Goal: Information Seeking & Learning: Learn about a topic

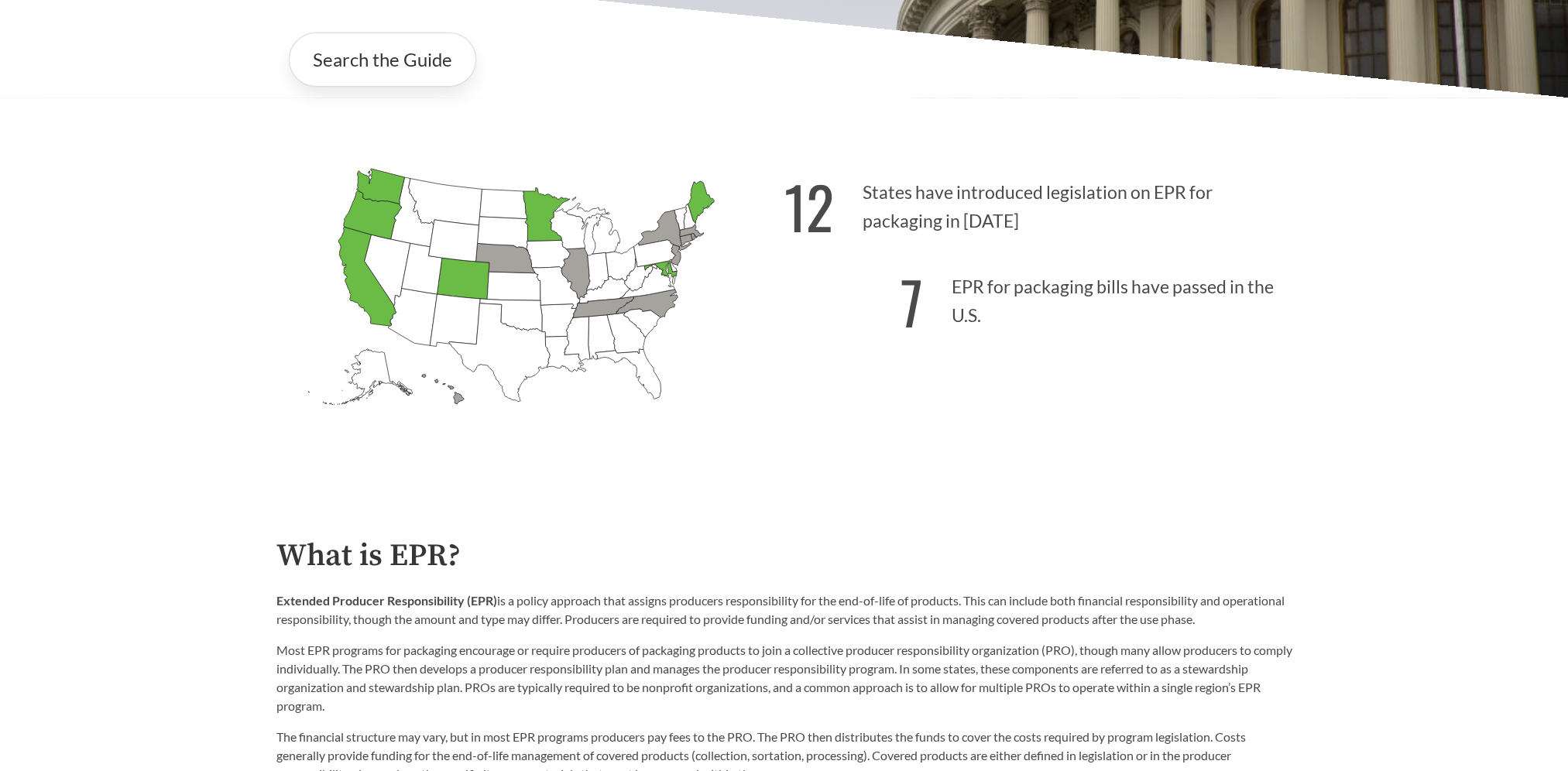
scroll to position [353, 0]
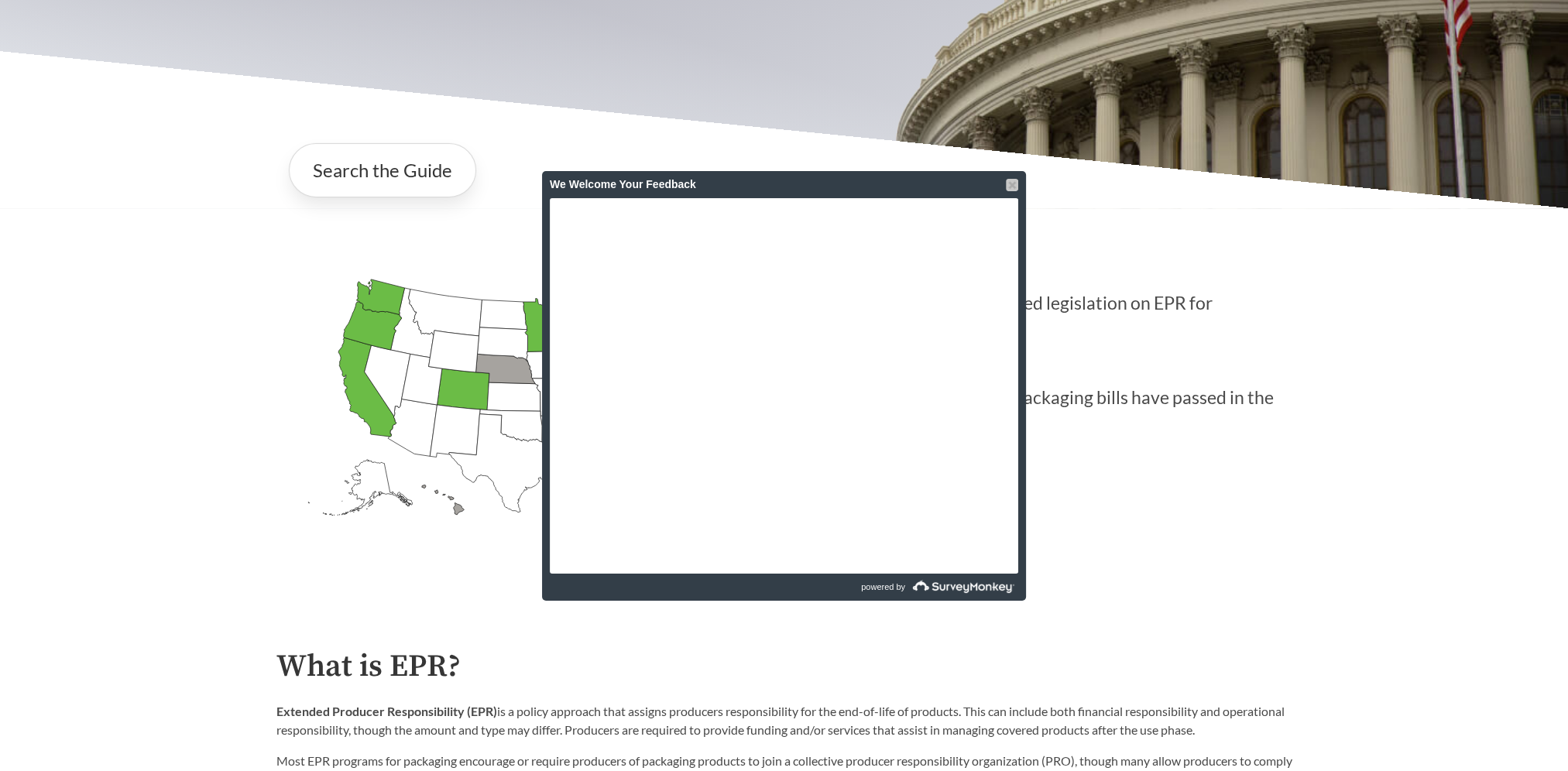
click at [1010, 189] on div at bounding box center [1012, 185] width 13 height 13
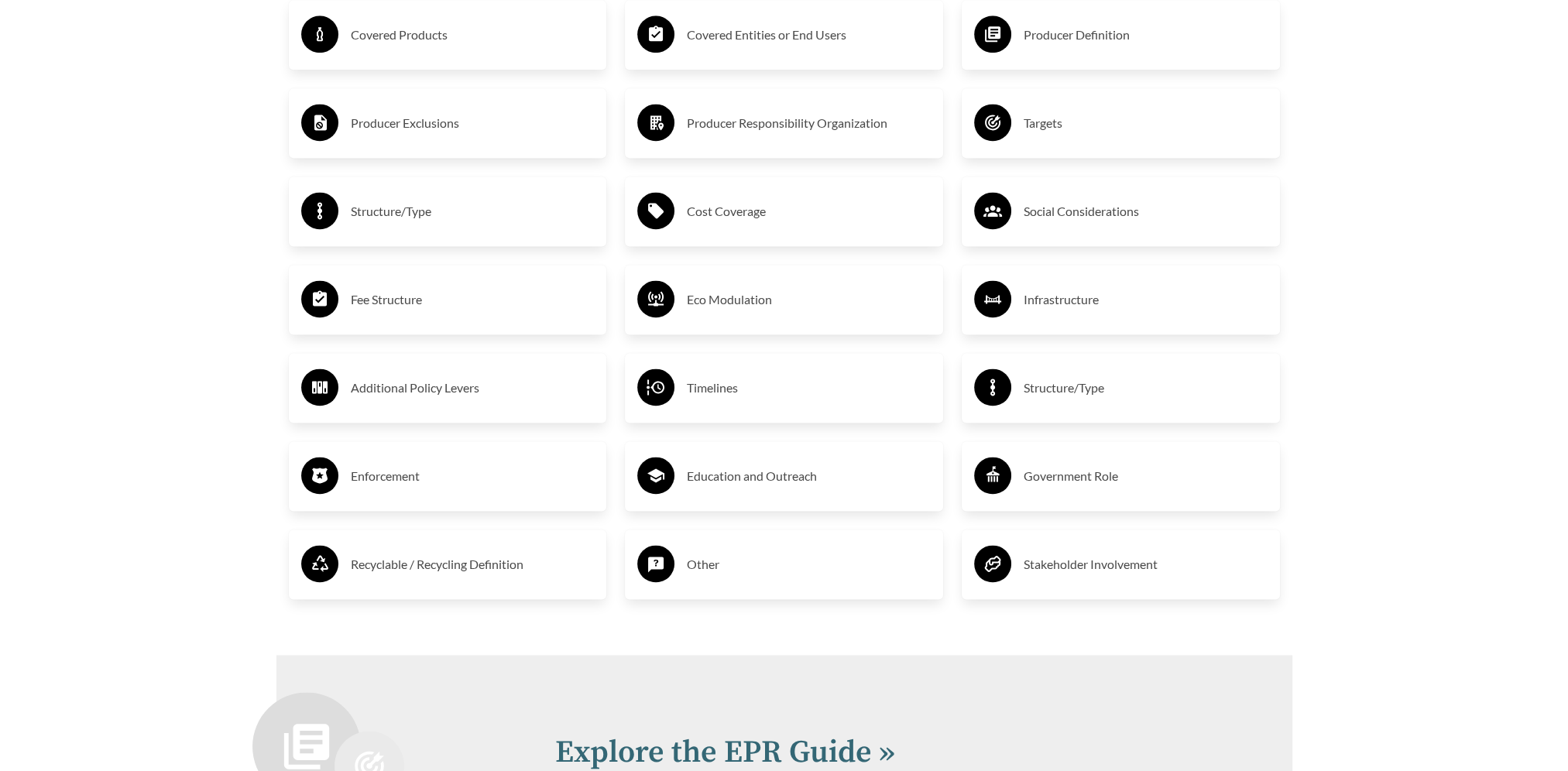
scroll to position [2709, 0]
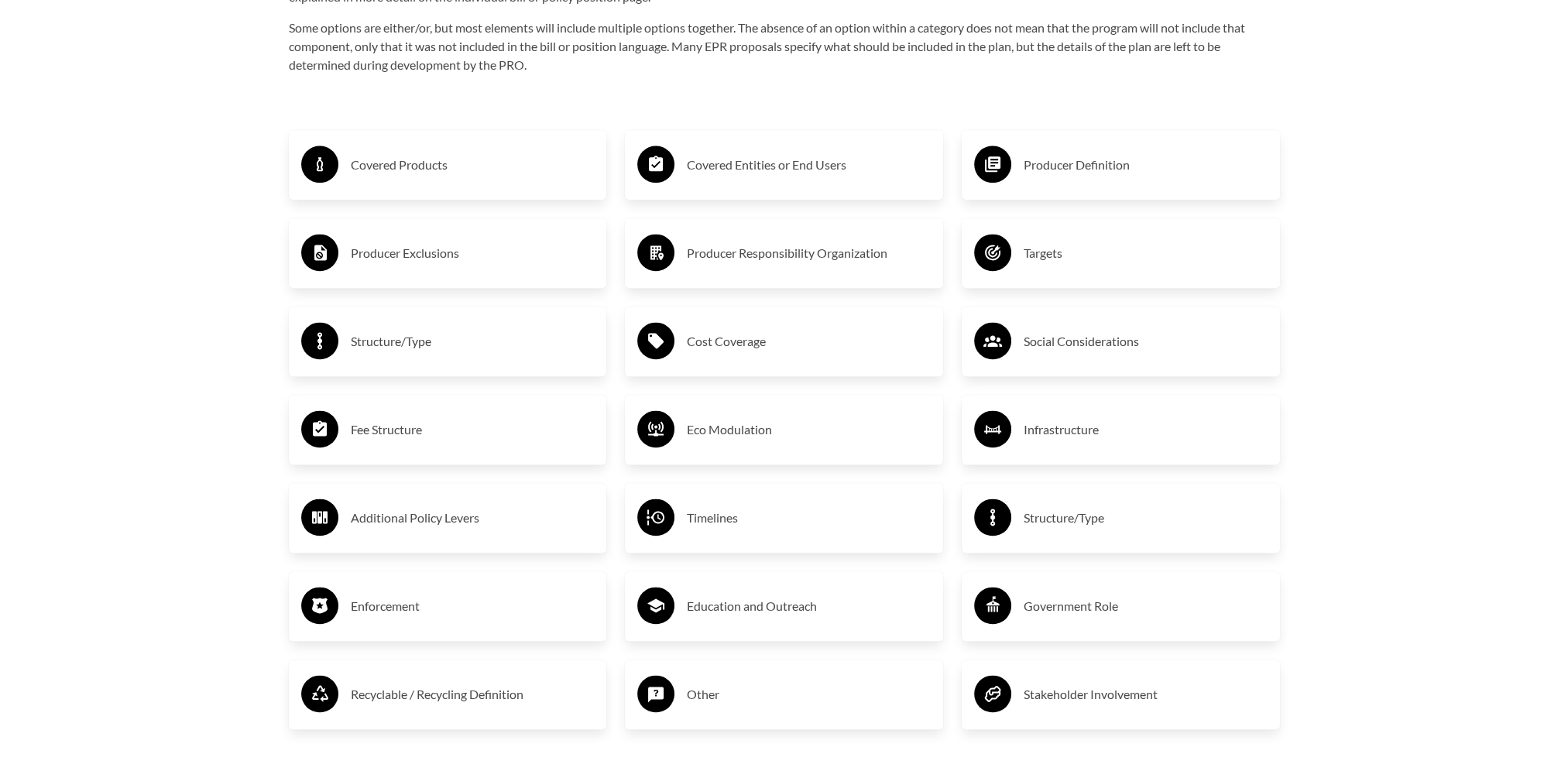
click at [409, 163] on h3 "Covered Products" at bounding box center [473, 164] width 244 height 24
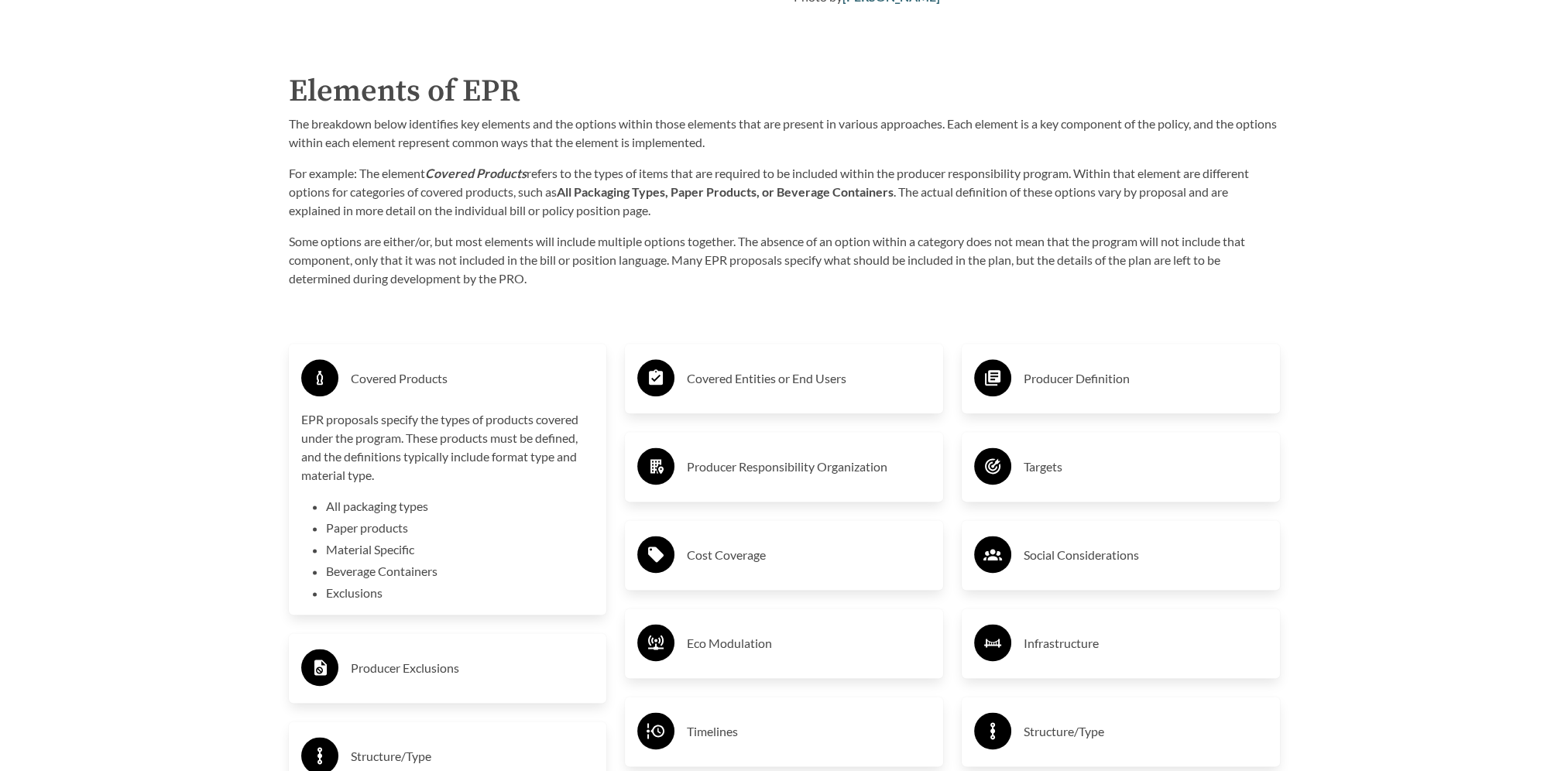
scroll to position [2567, 0]
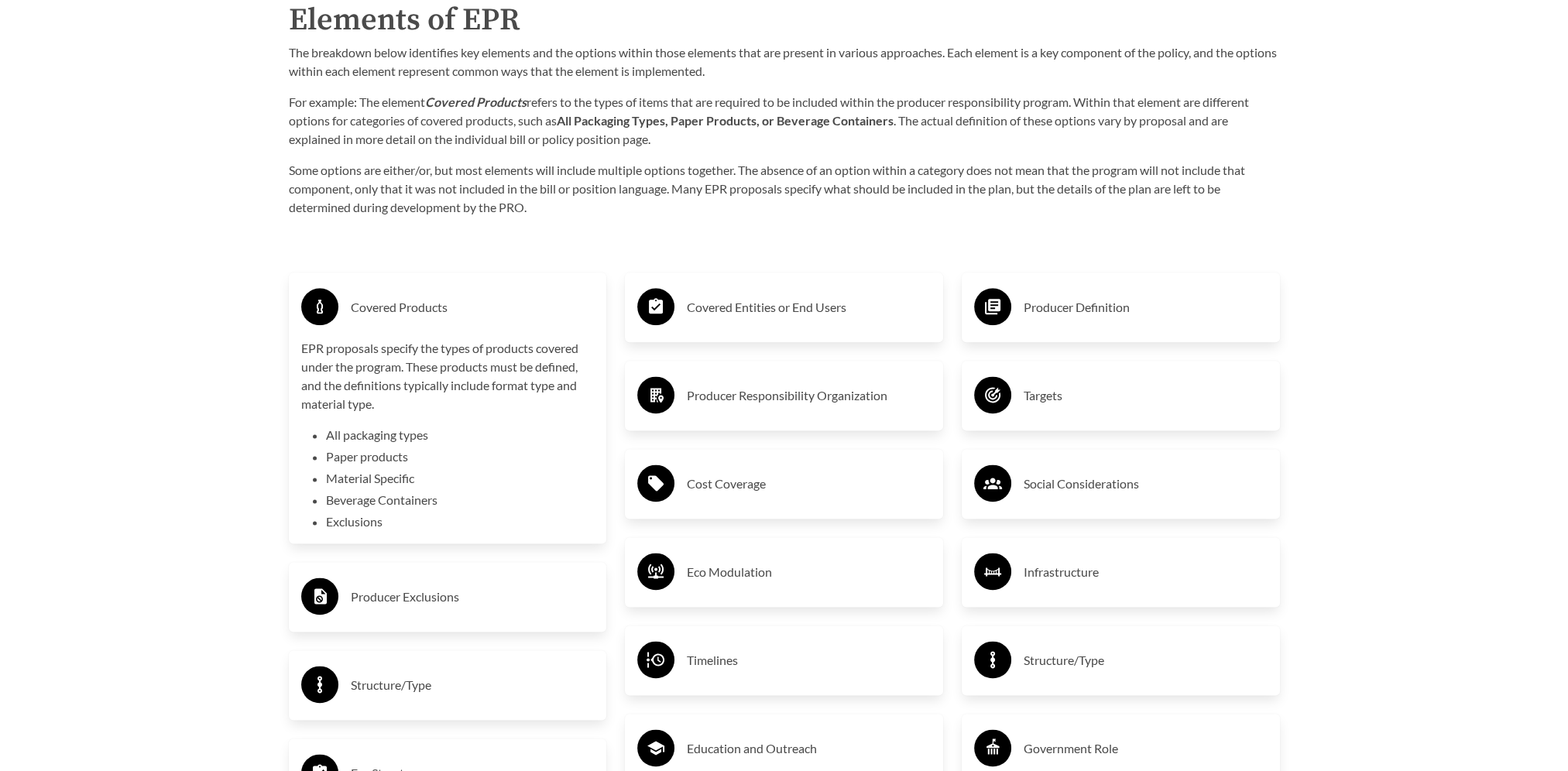
click at [362, 525] on li "Exclusions" at bounding box center [460, 521] width 268 height 18
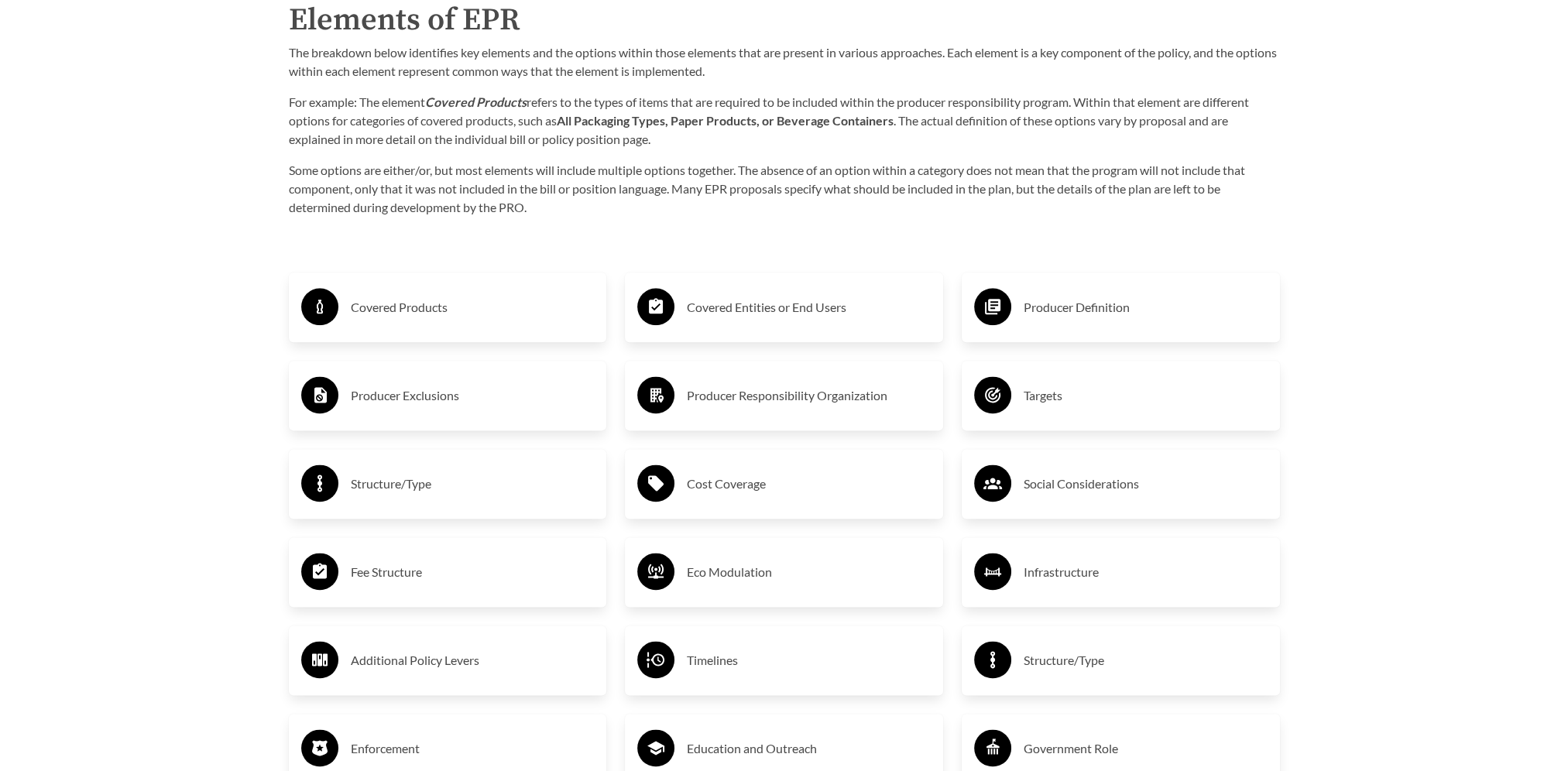
click at [427, 397] on h3 "Producer Exclusions" at bounding box center [473, 395] width 244 height 24
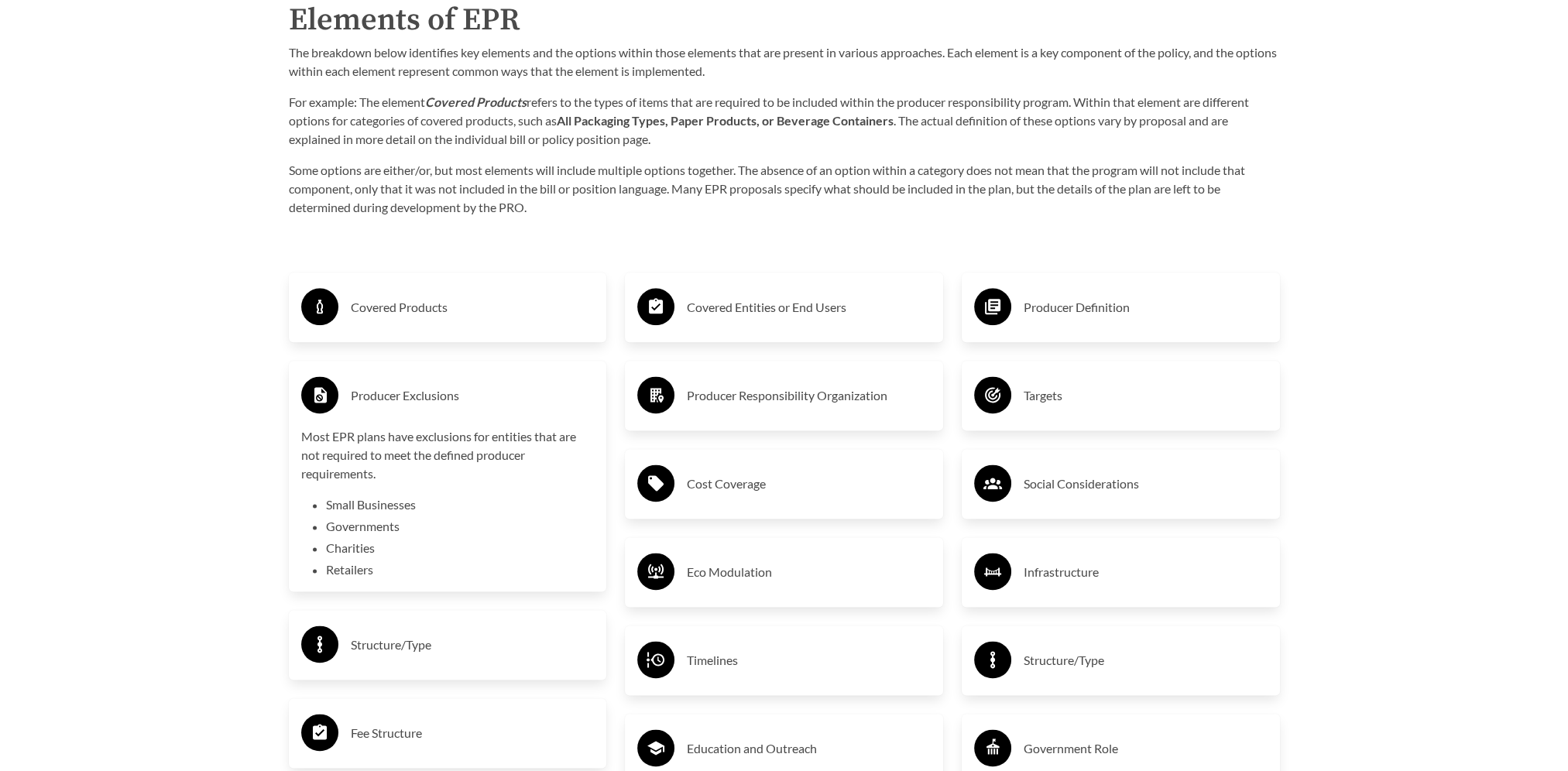
click at [380, 500] on li "Small Businesses" at bounding box center [460, 504] width 268 height 18
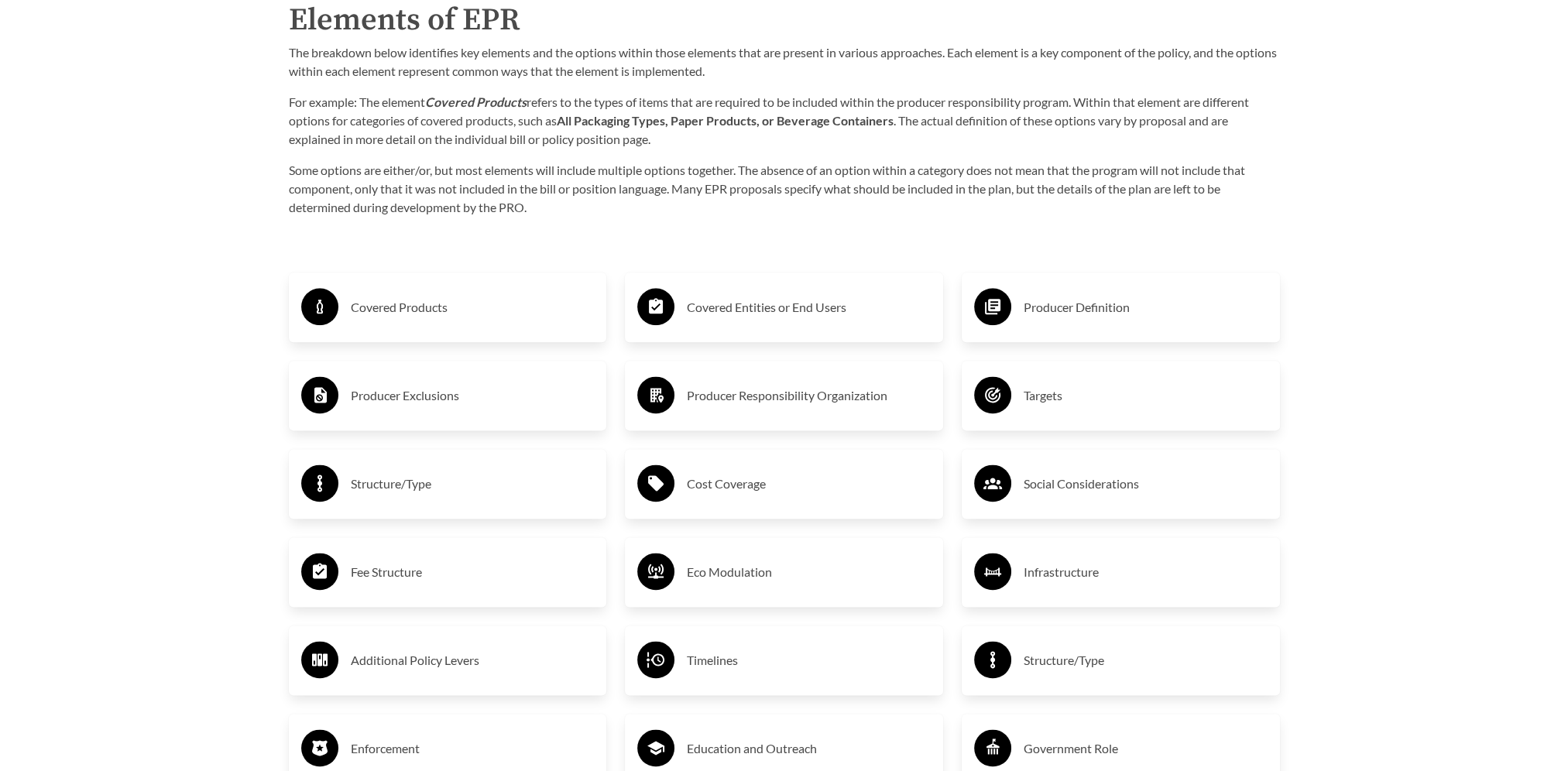
click at [416, 399] on h3 "Producer Exclusions" at bounding box center [473, 395] width 244 height 24
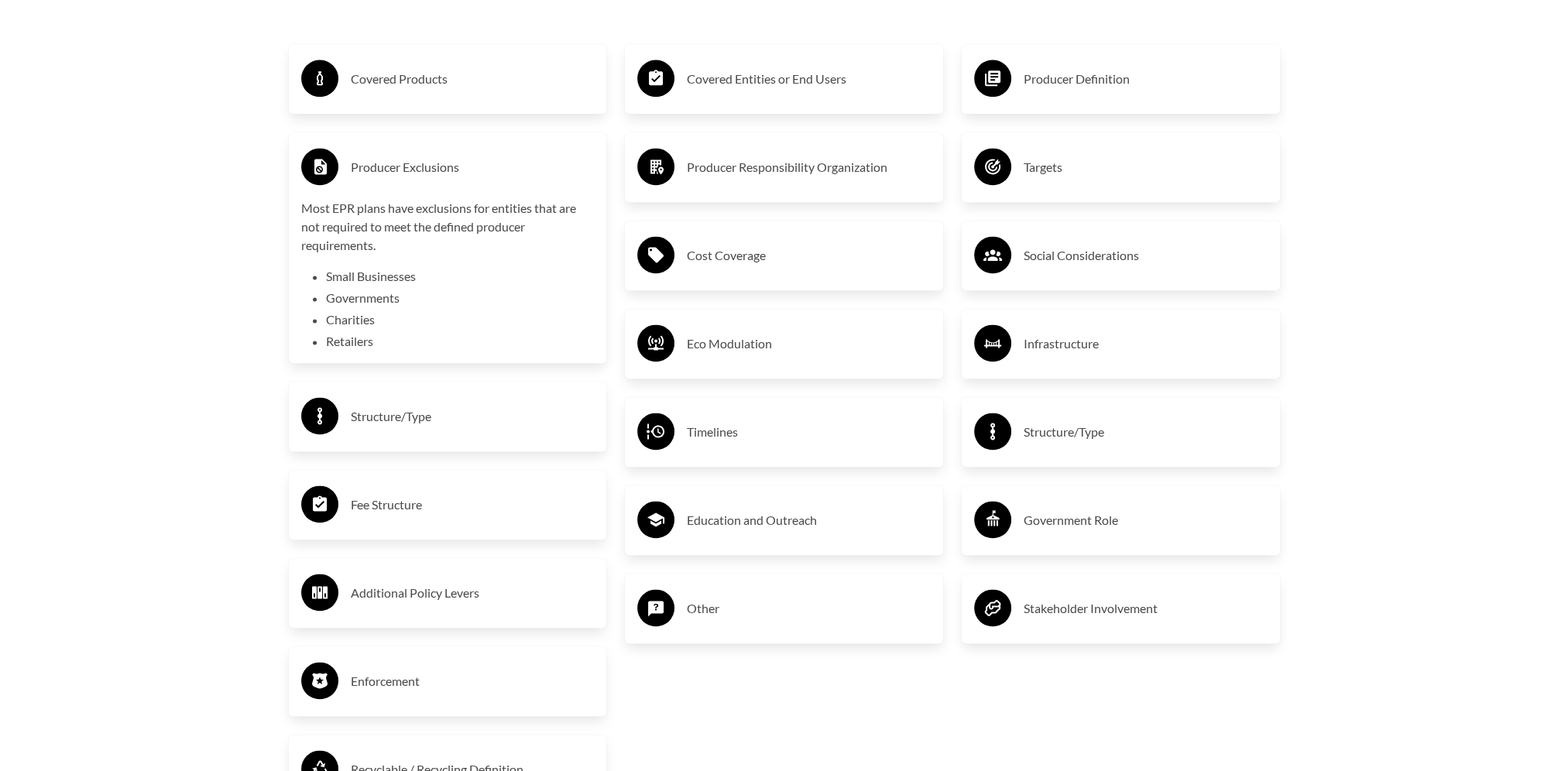
scroll to position [2721, 0]
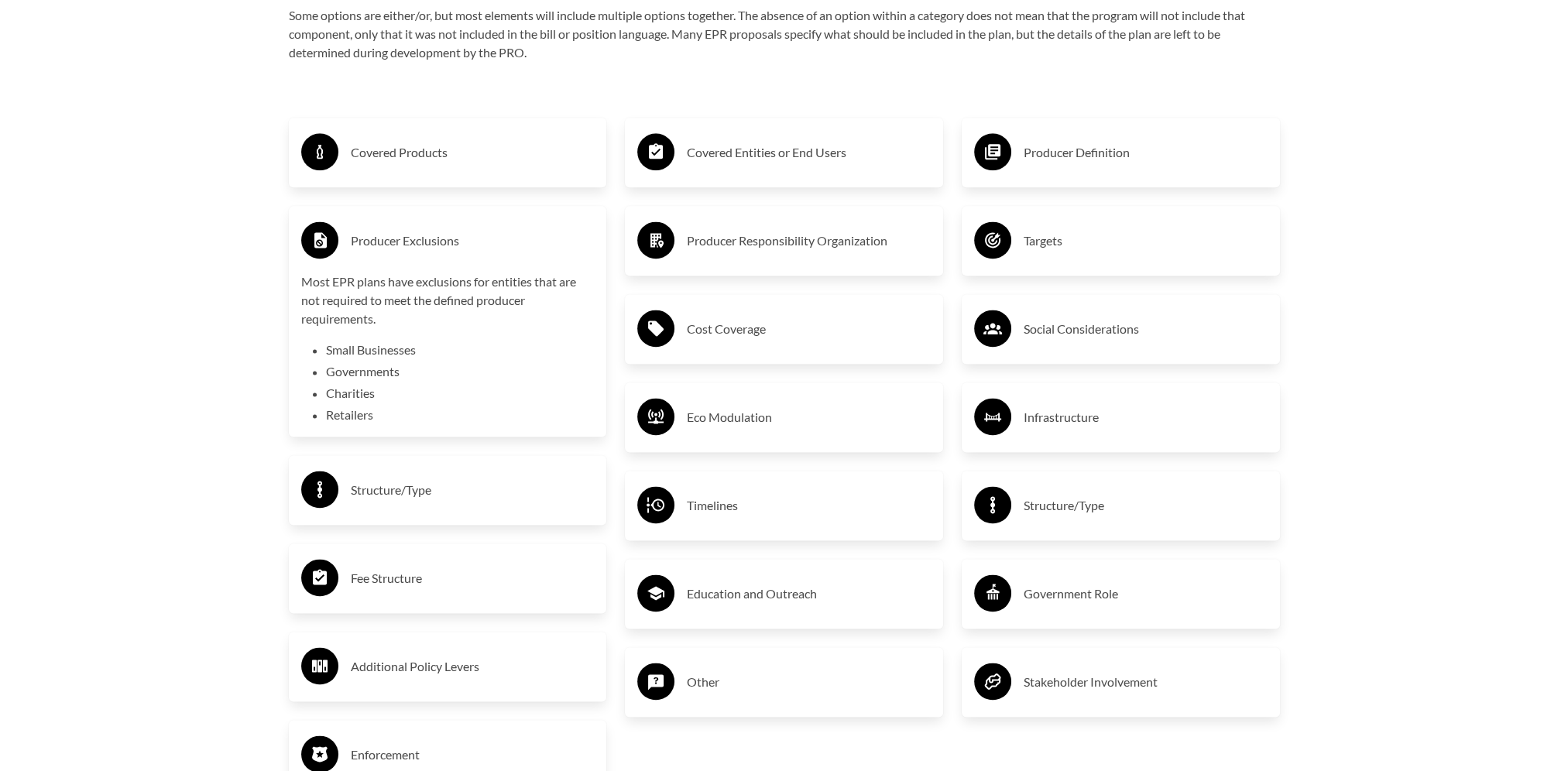
click at [385, 351] on li "Small Businesses" at bounding box center [460, 349] width 268 height 18
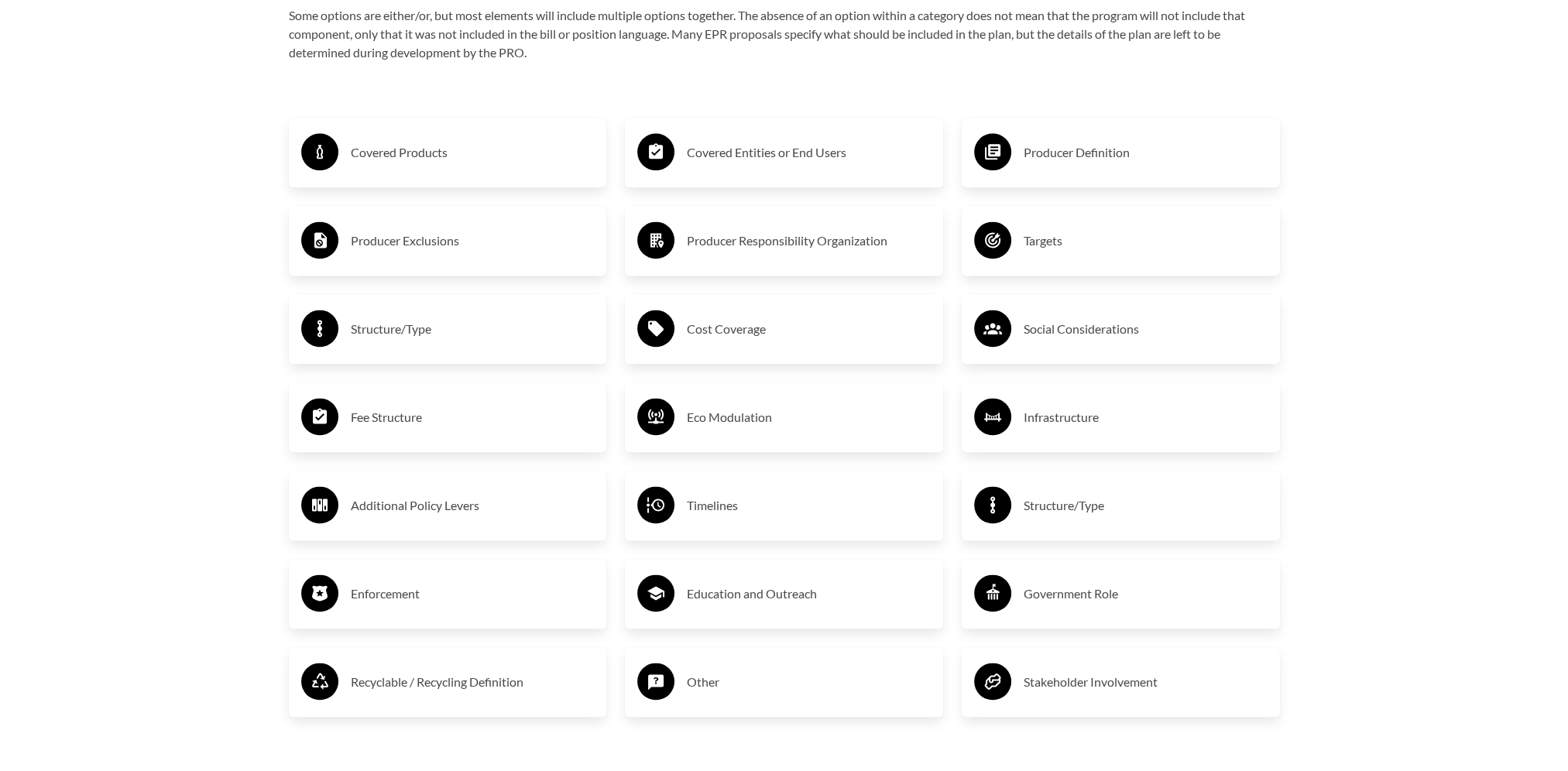
click at [387, 333] on h3 "Structure/Type" at bounding box center [473, 329] width 244 height 24
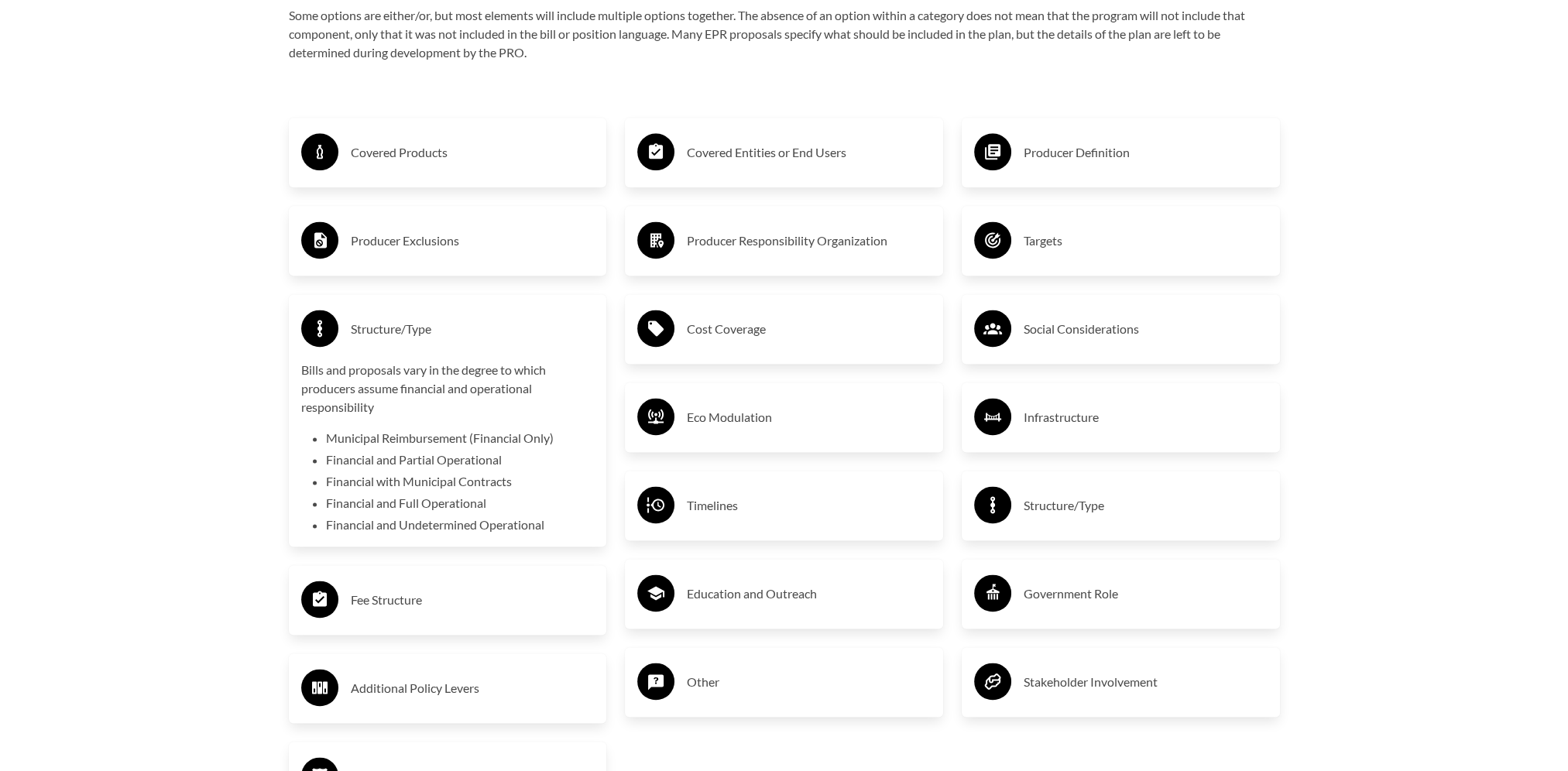
click at [405, 243] on h3 "Producer Exclusions" at bounding box center [473, 240] width 244 height 24
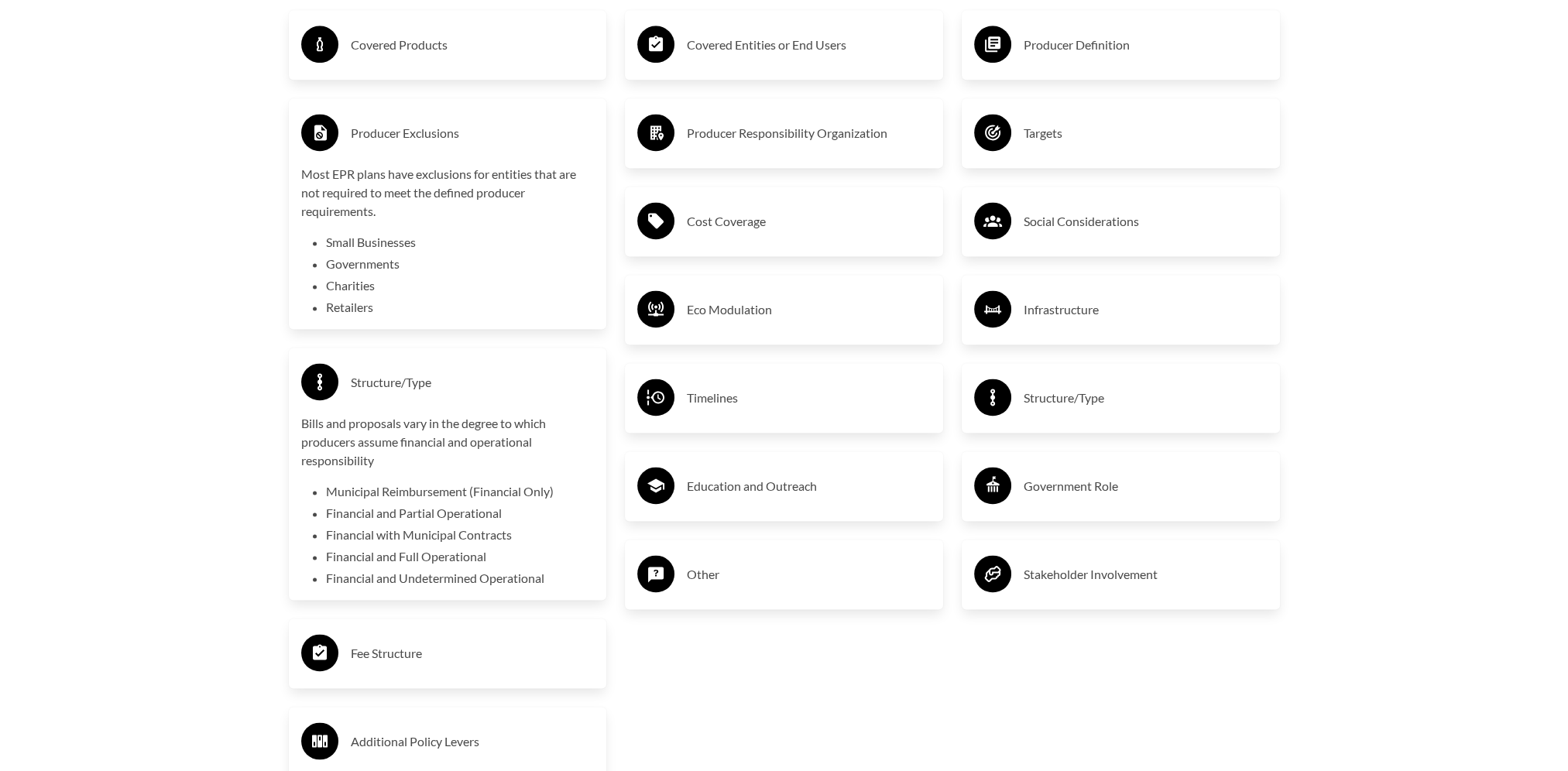
scroll to position [3185, 0]
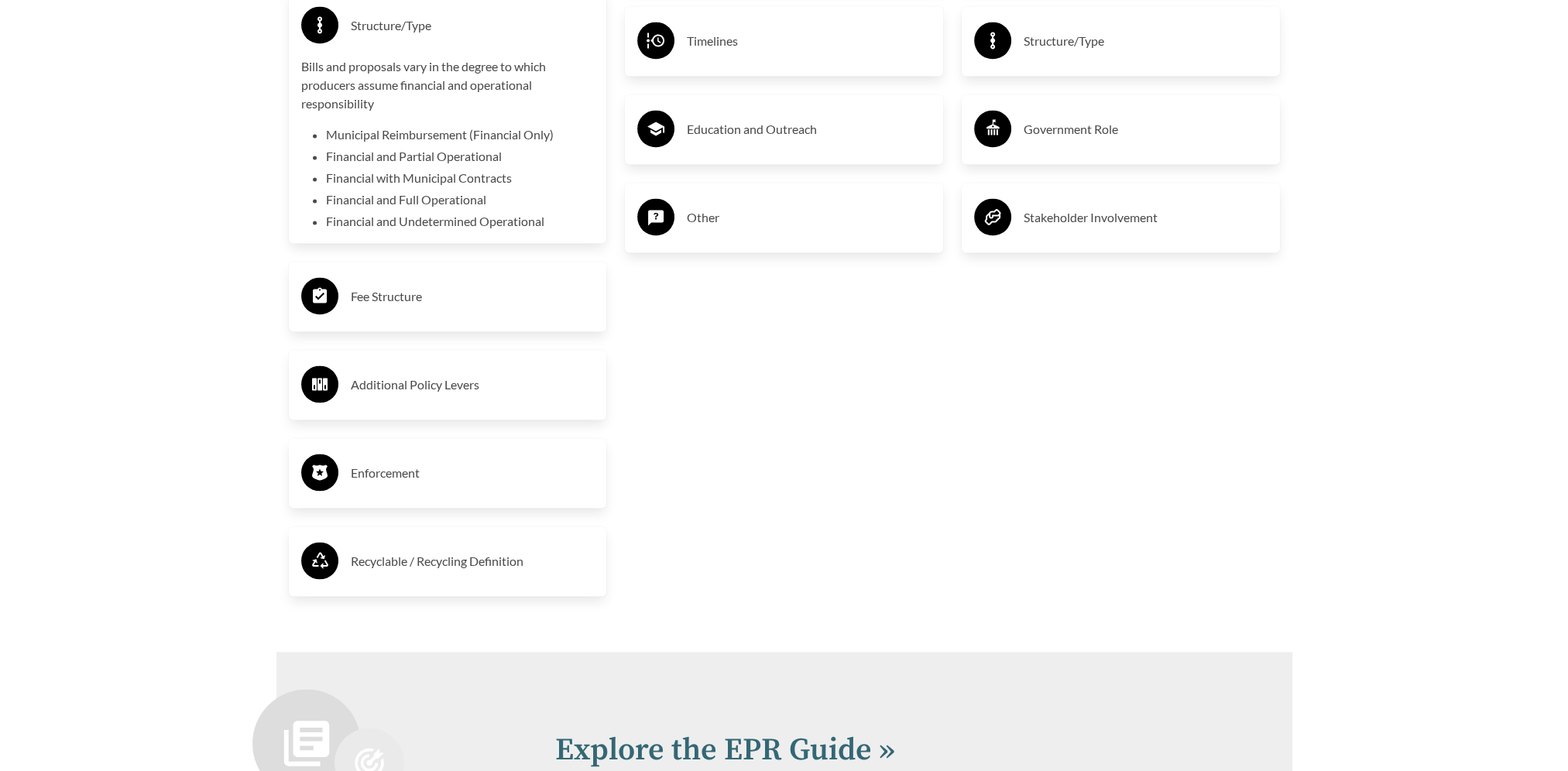
click at [391, 294] on h3 "Fee Structure" at bounding box center [473, 296] width 244 height 24
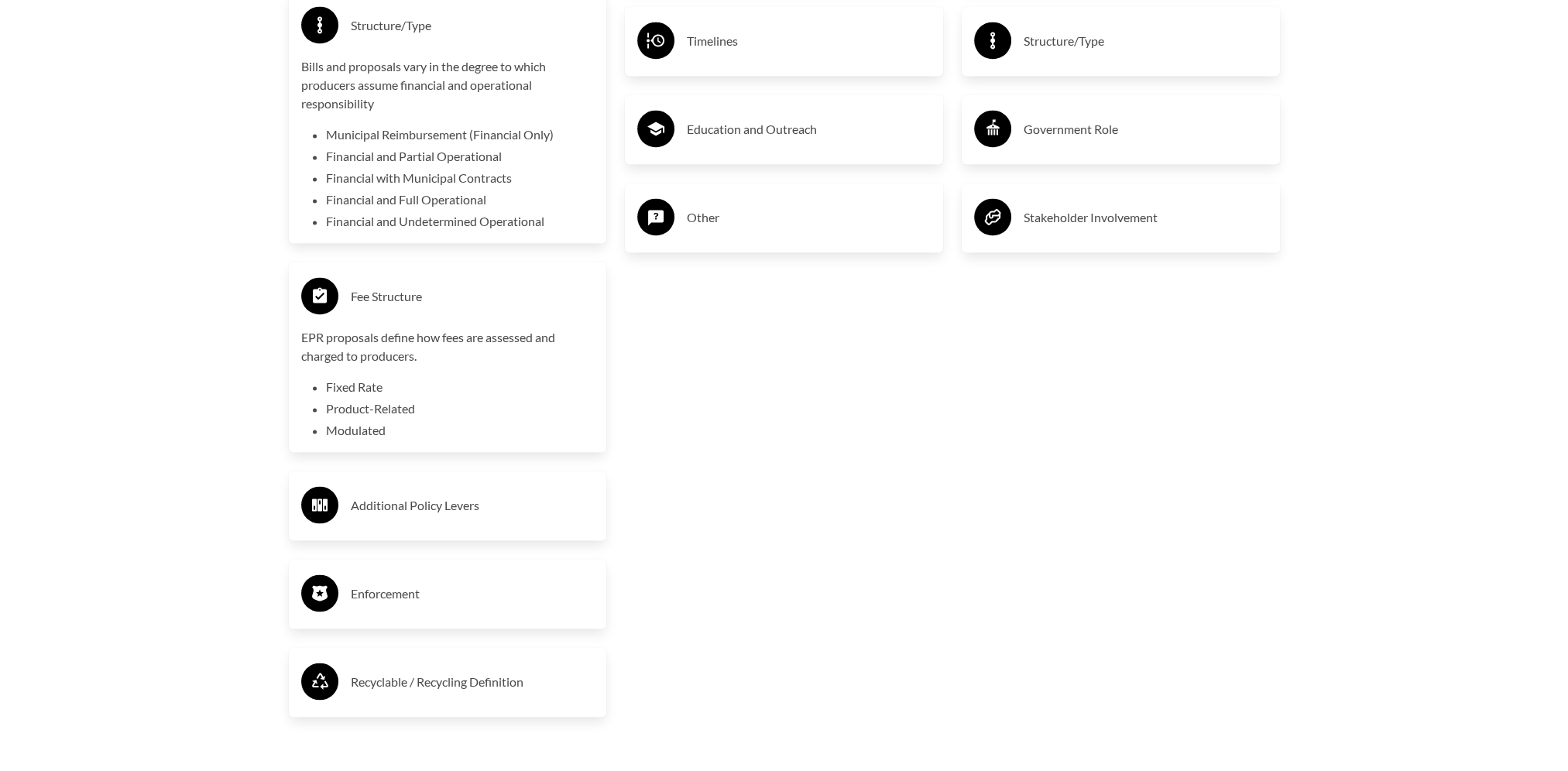
click at [437, 510] on h3 "Additional Policy Levers" at bounding box center [473, 505] width 244 height 24
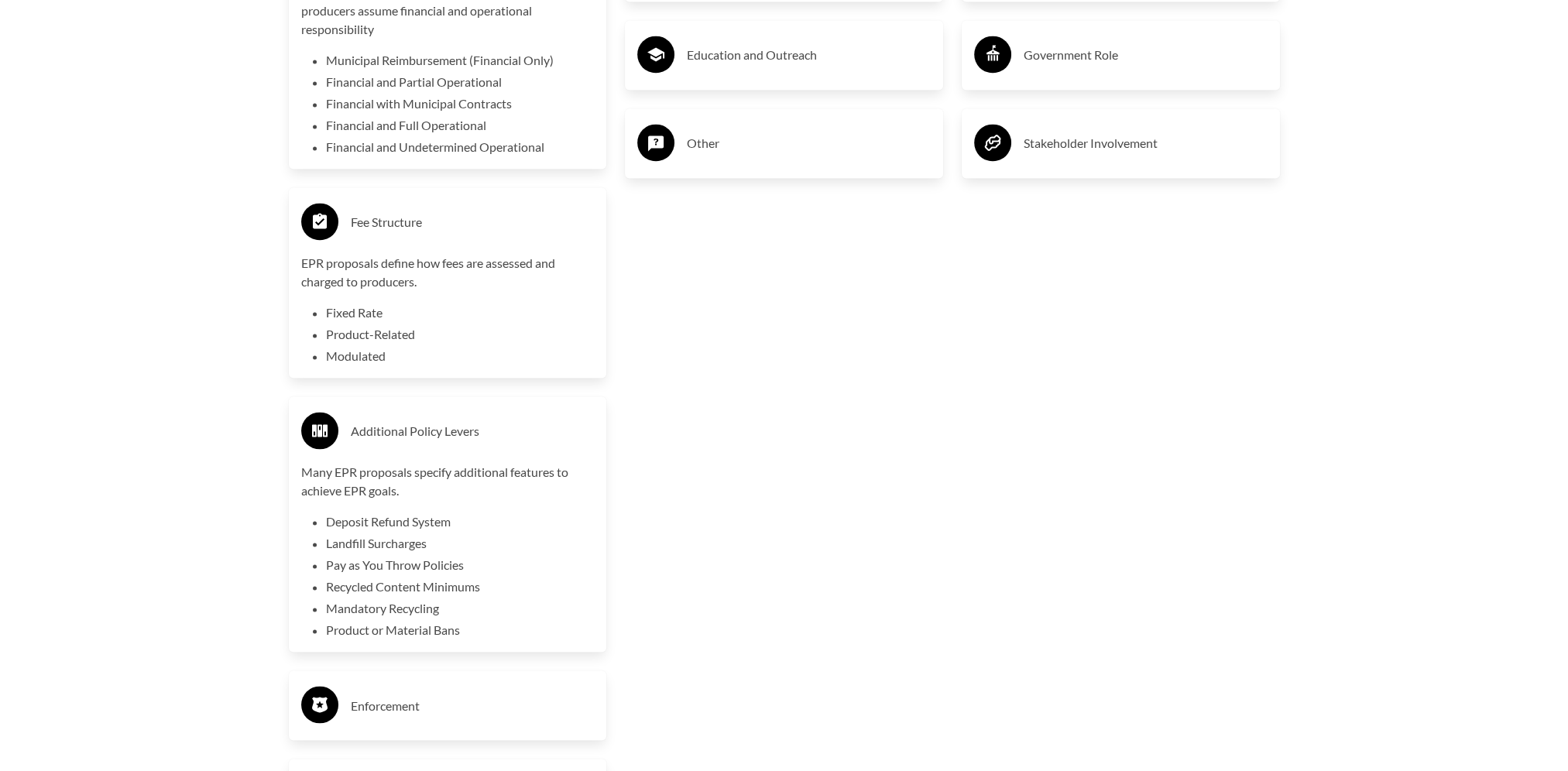
scroll to position [3495, 0]
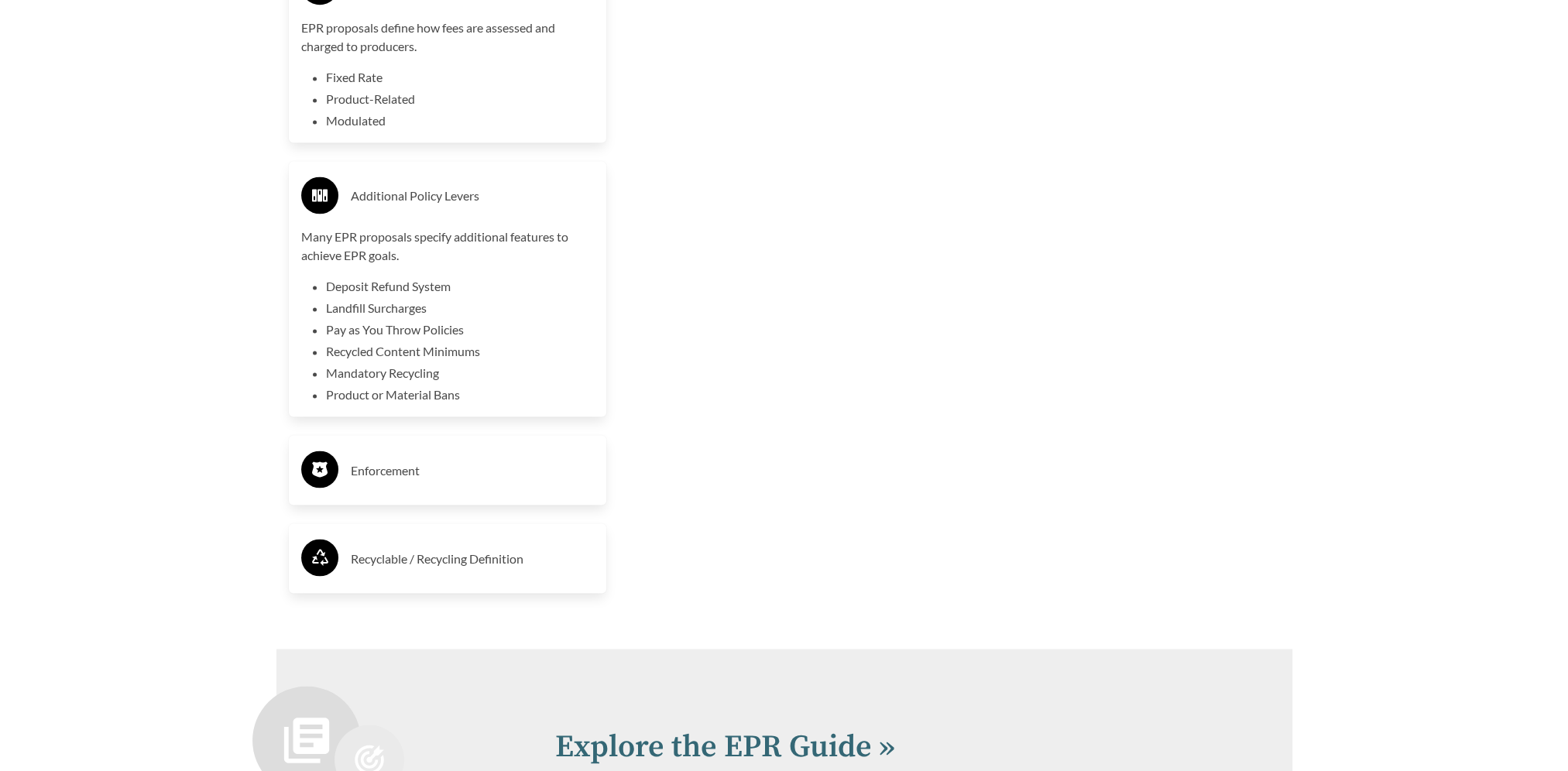
click at [409, 476] on h3 "Enforcement" at bounding box center [473, 469] width 244 height 24
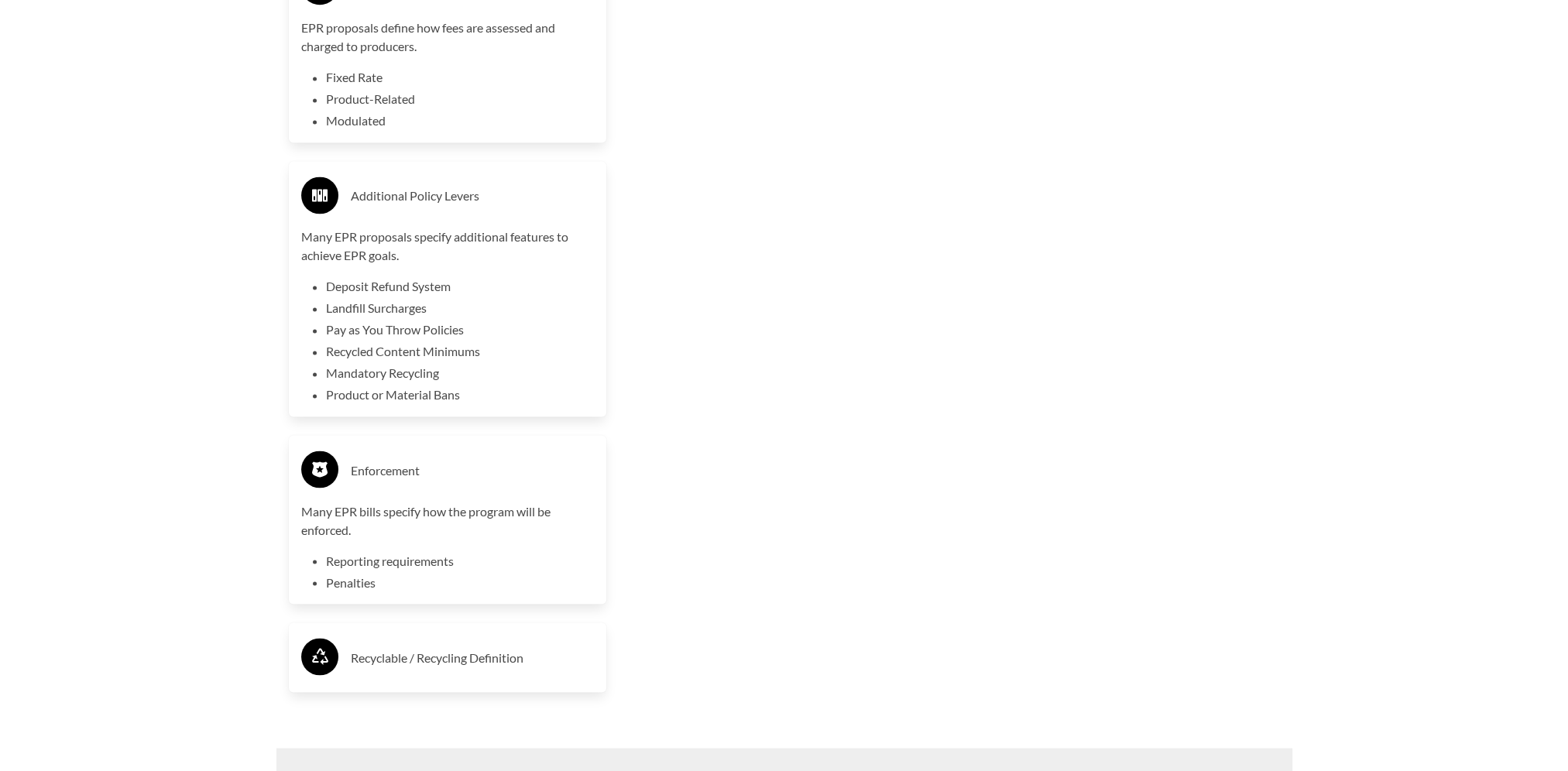
click at [412, 645] on h3 "Recyclable / Recycling Definition" at bounding box center [473, 656] width 244 height 24
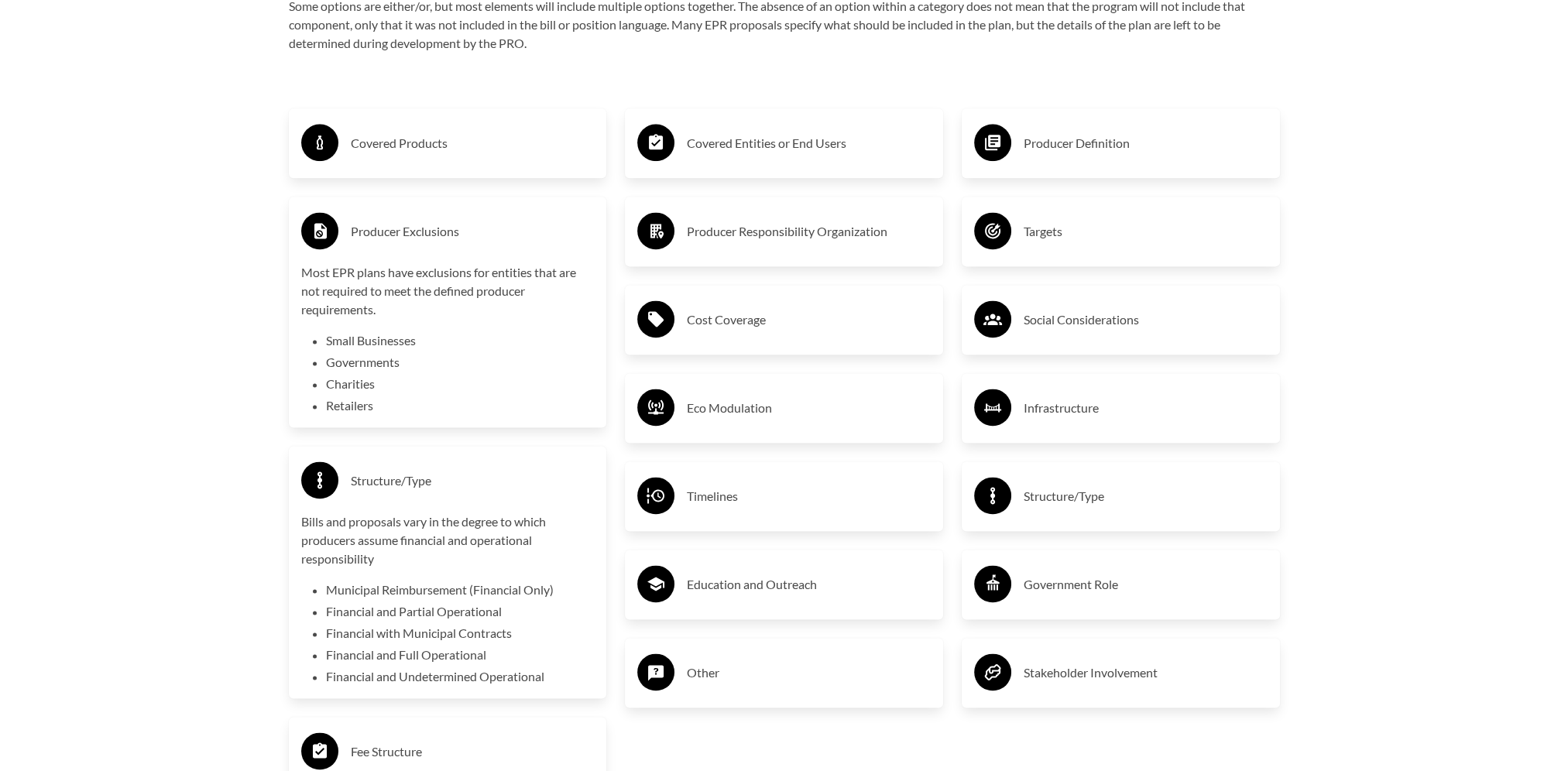
scroll to position [2876, 0]
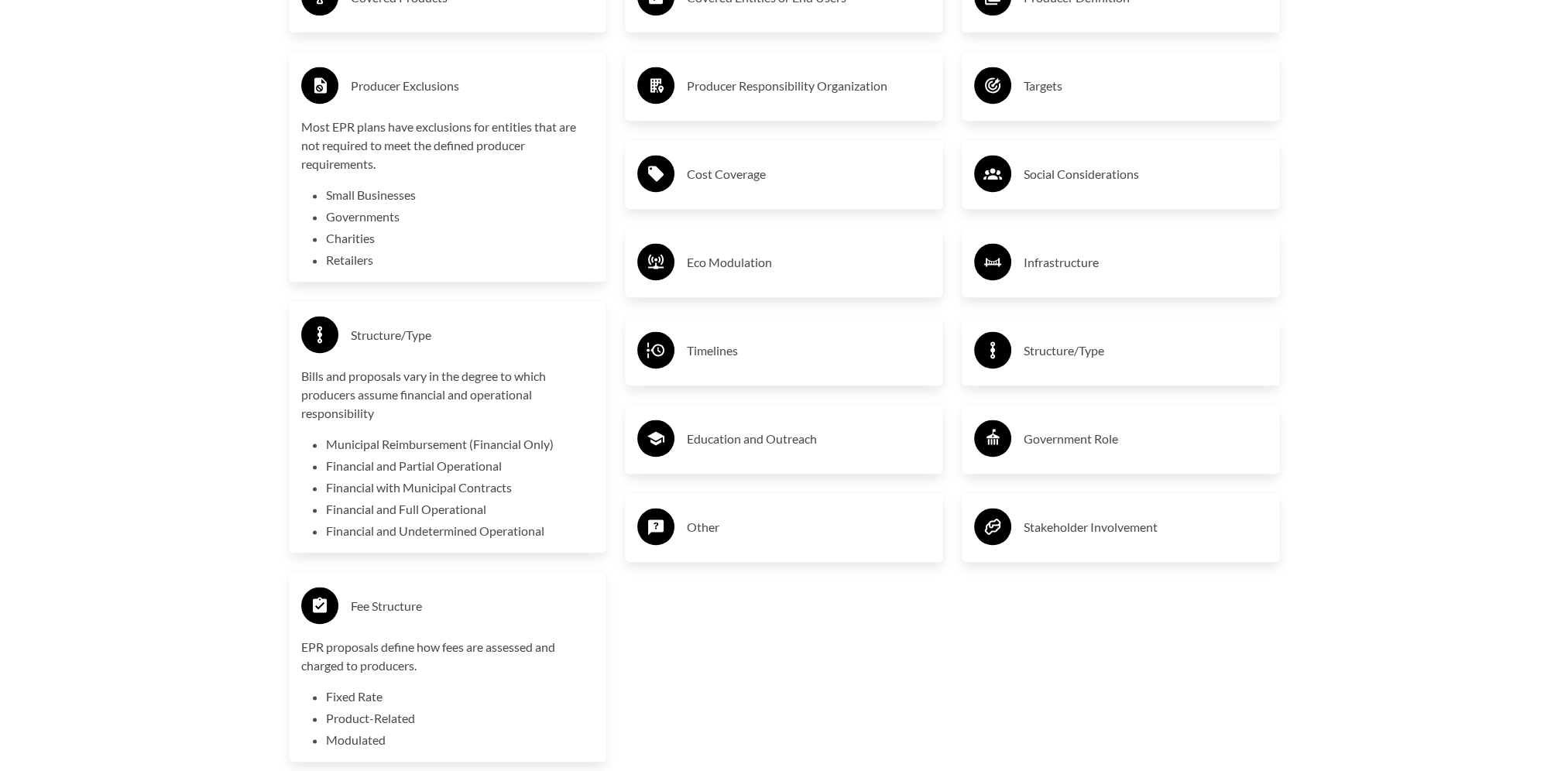
click at [706, 260] on h3 "Eco Modulation" at bounding box center [808, 262] width 244 height 24
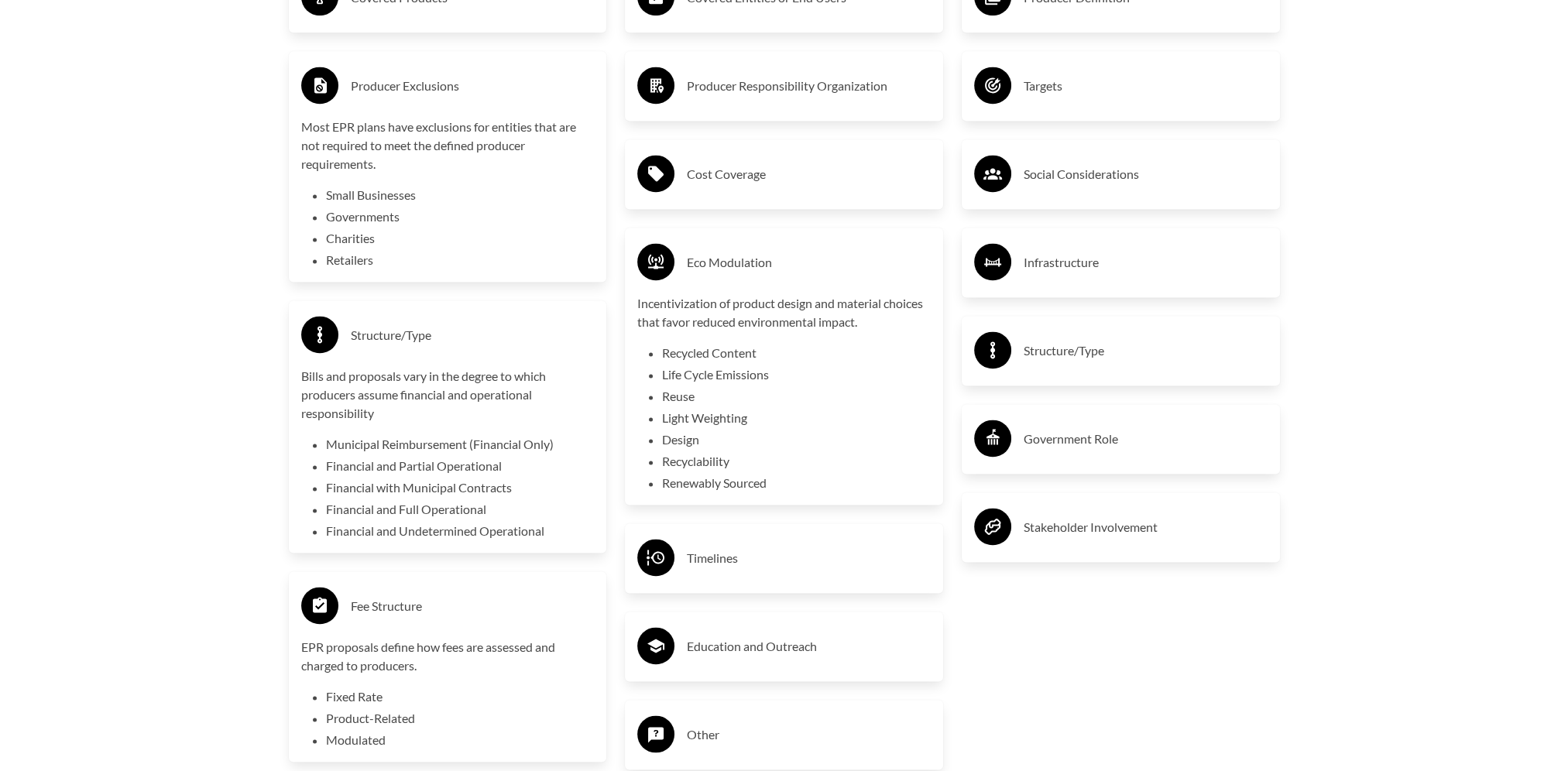
click at [741, 178] on h3 "Cost Coverage" at bounding box center [808, 173] width 244 height 24
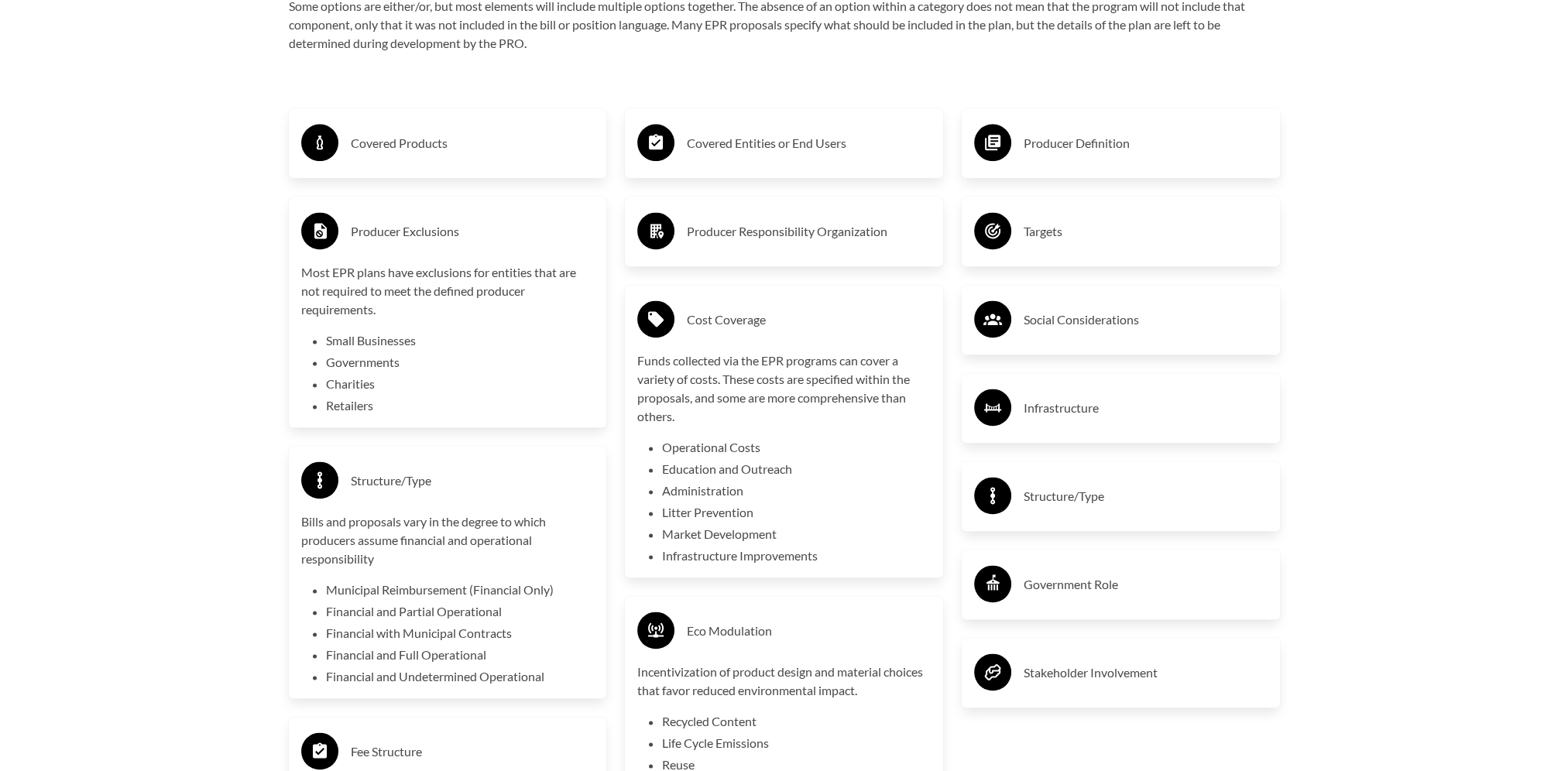
scroll to position [2721, 0]
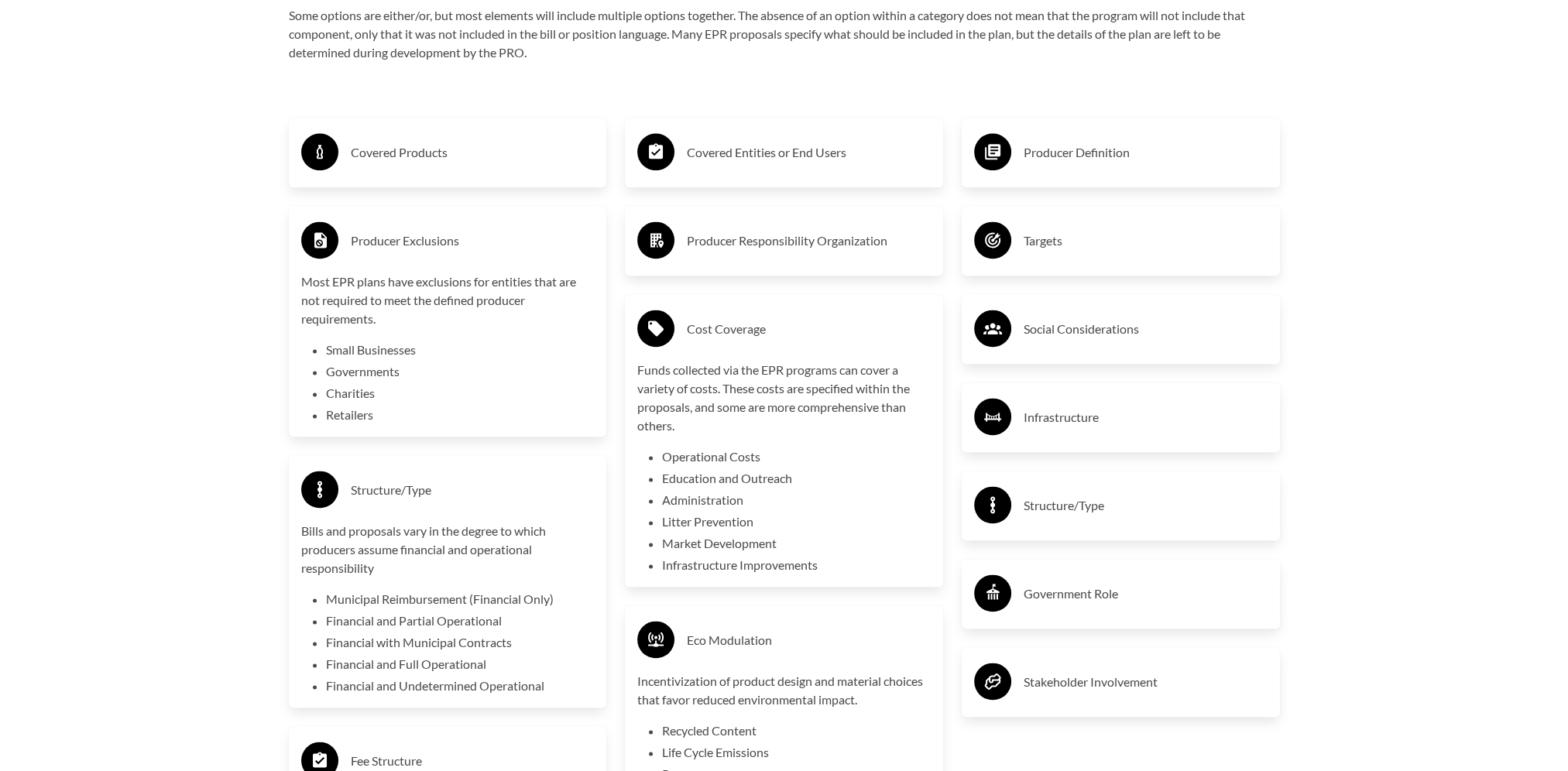
click at [797, 237] on h3 "Producer Responsibility Organization" at bounding box center [808, 240] width 244 height 24
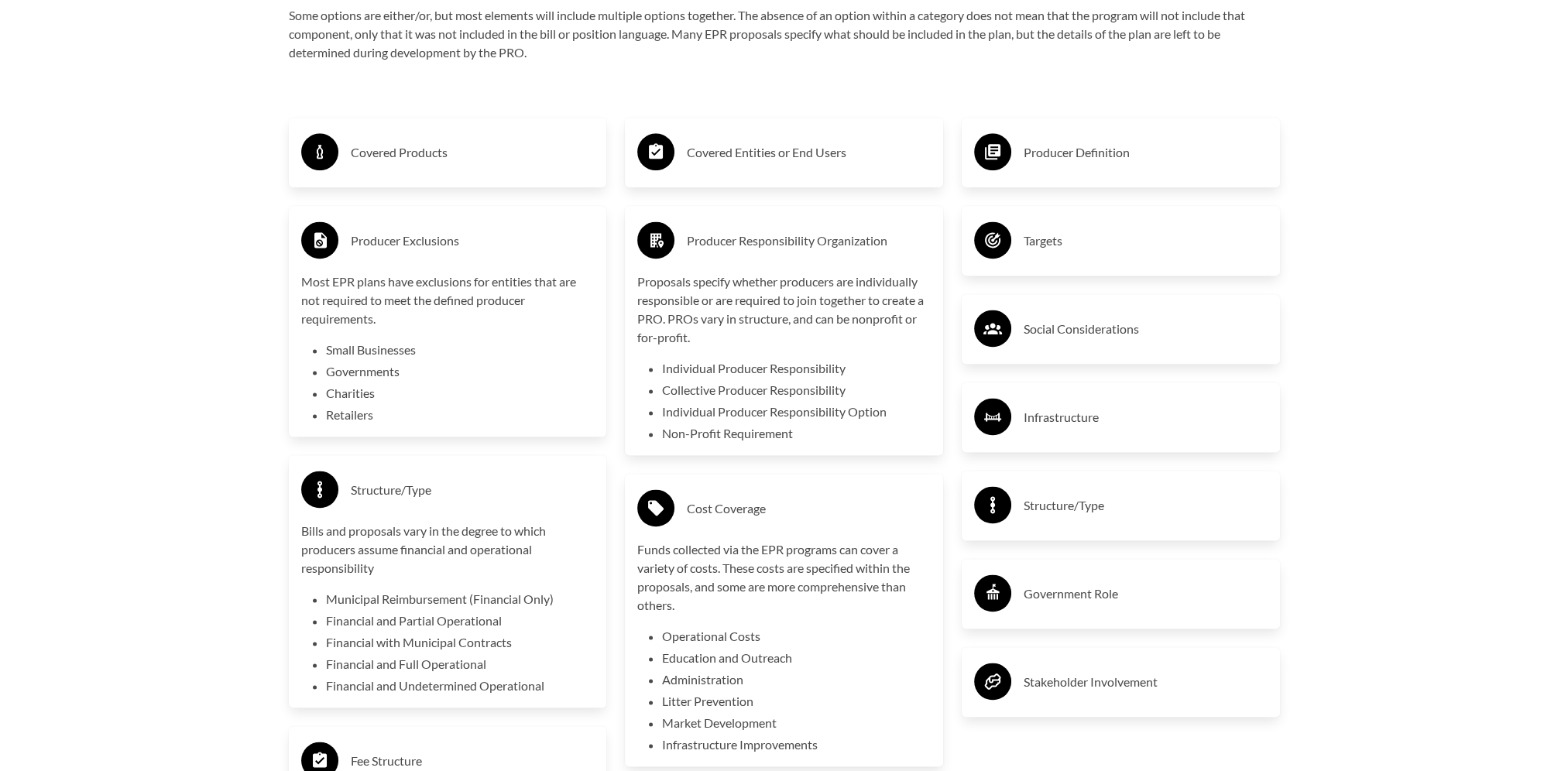
drag, startPoint x: 797, startPoint y: 237, endPoint x: 747, endPoint y: 158, distance: 93.5
click at [747, 158] on h3 "Covered Entities or End Users" at bounding box center [808, 152] width 244 height 24
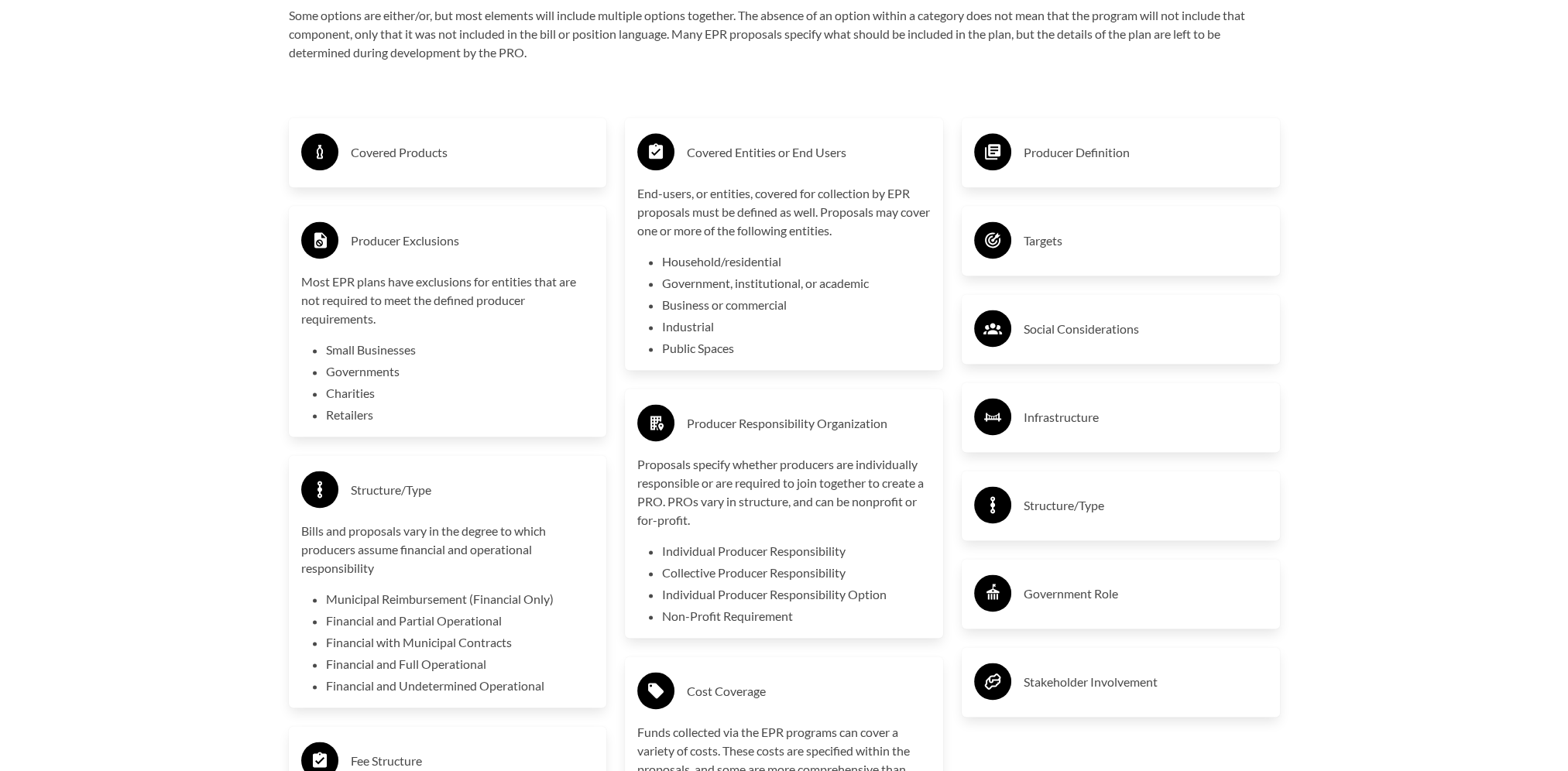
click at [398, 153] on h3 "Covered Products" at bounding box center [473, 152] width 244 height 24
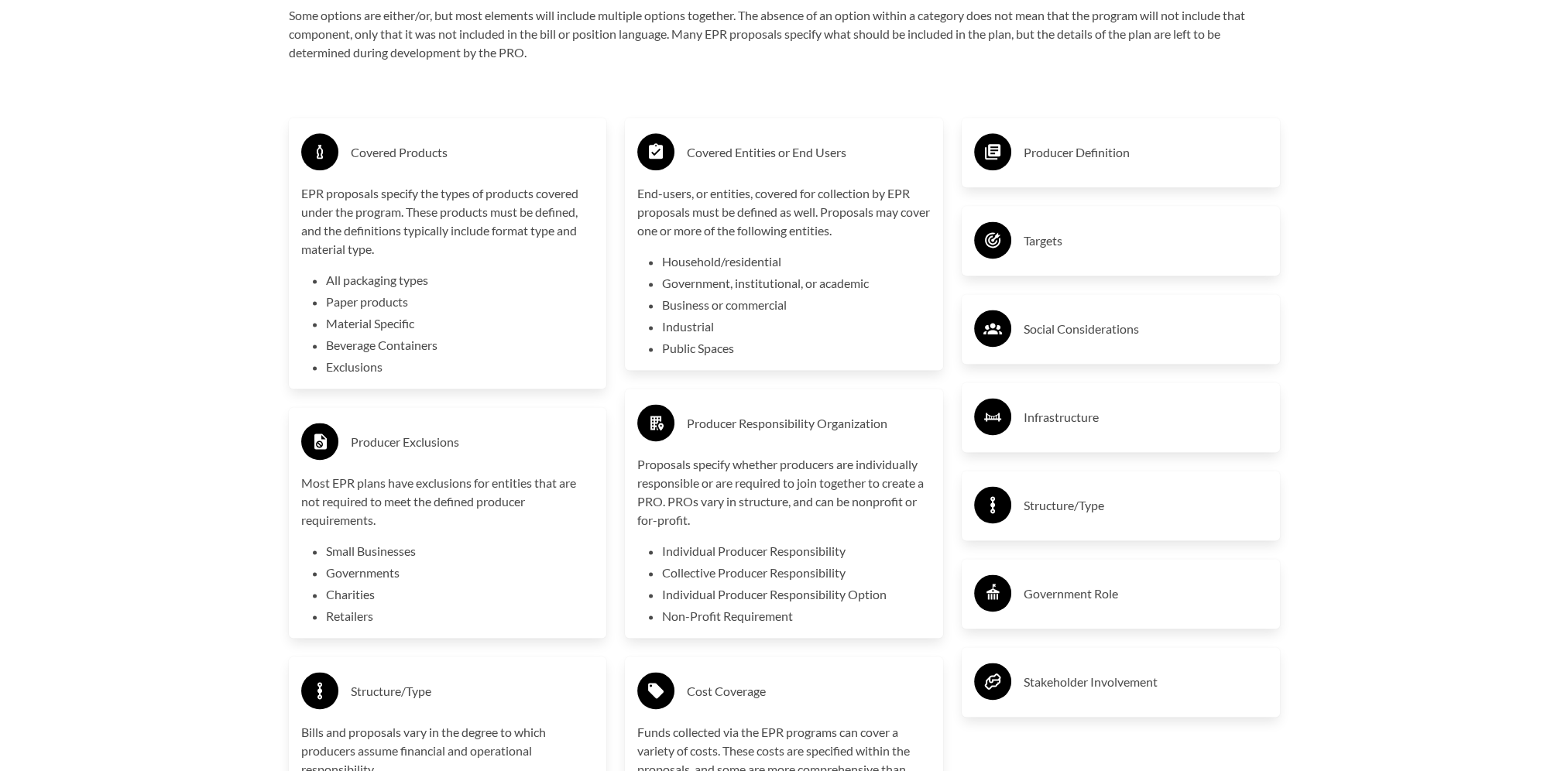
click at [1088, 154] on h3 "Producer Definition" at bounding box center [1145, 152] width 244 height 24
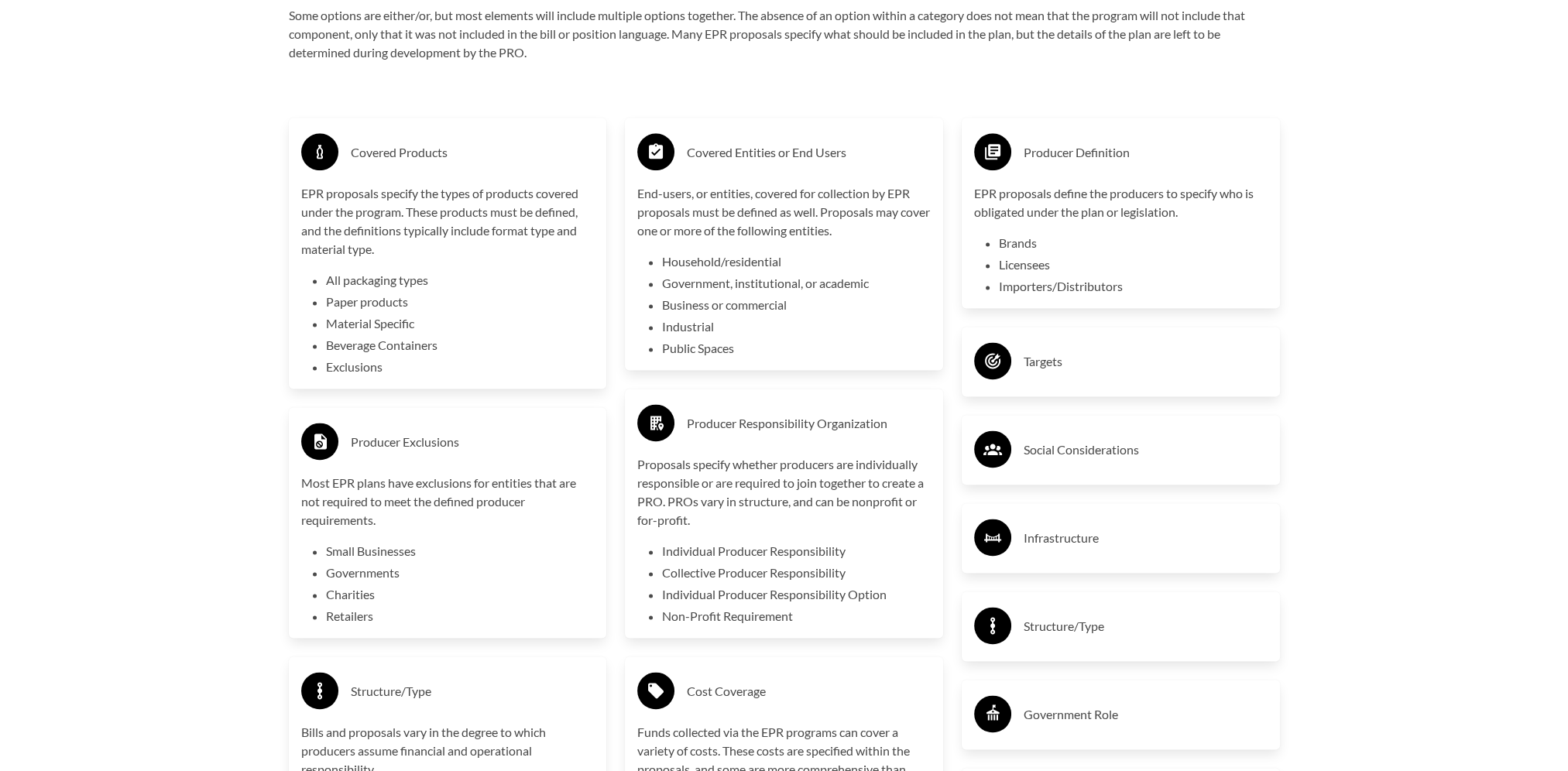
click at [1040, 368] on h3 "Targets" at bounding box center [1145, 361] width 244 height 24
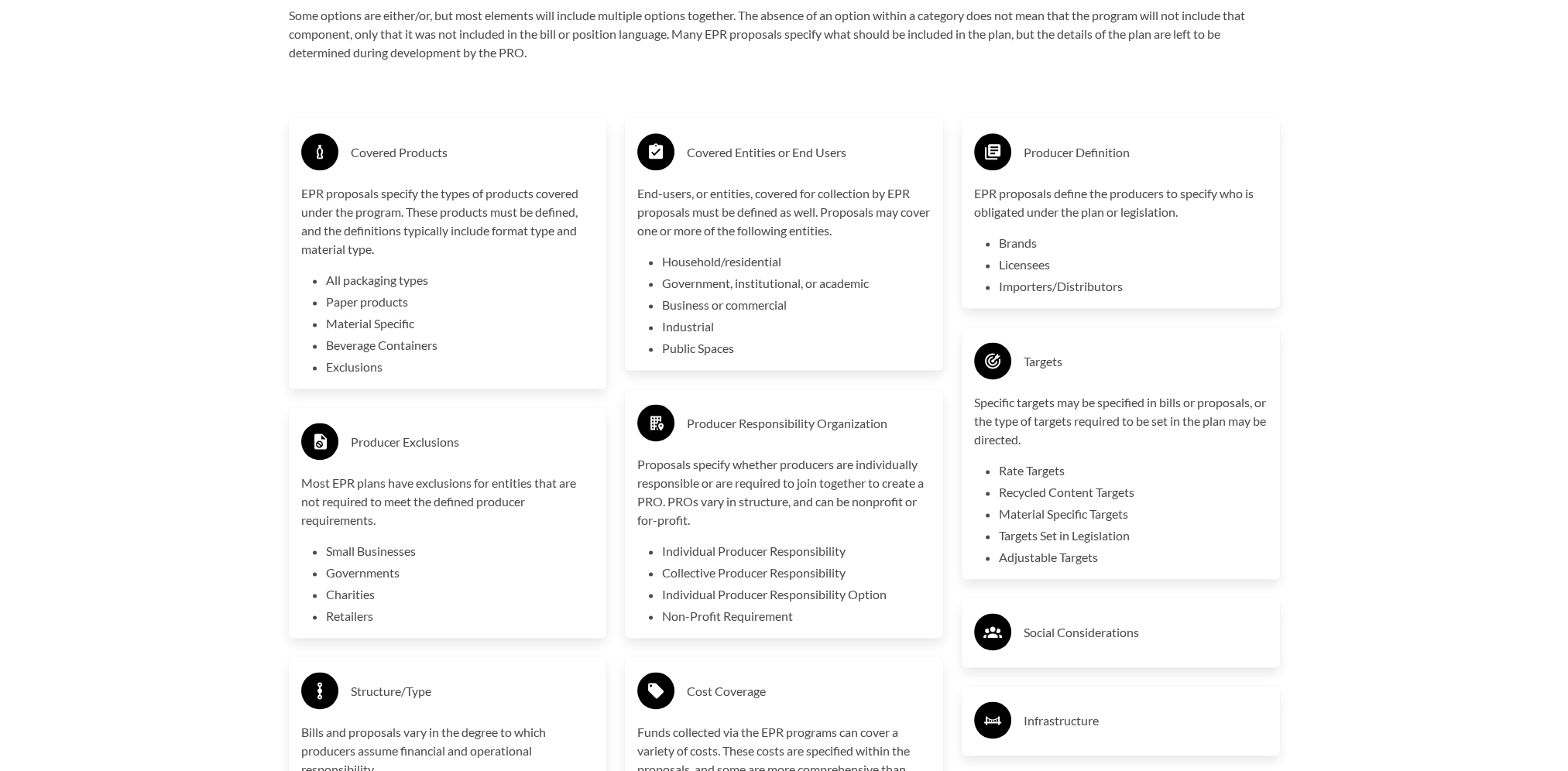
click at [1069, 641] on h3 "Social Considerations" at bounding box center [1145, 632] width 244 height 24
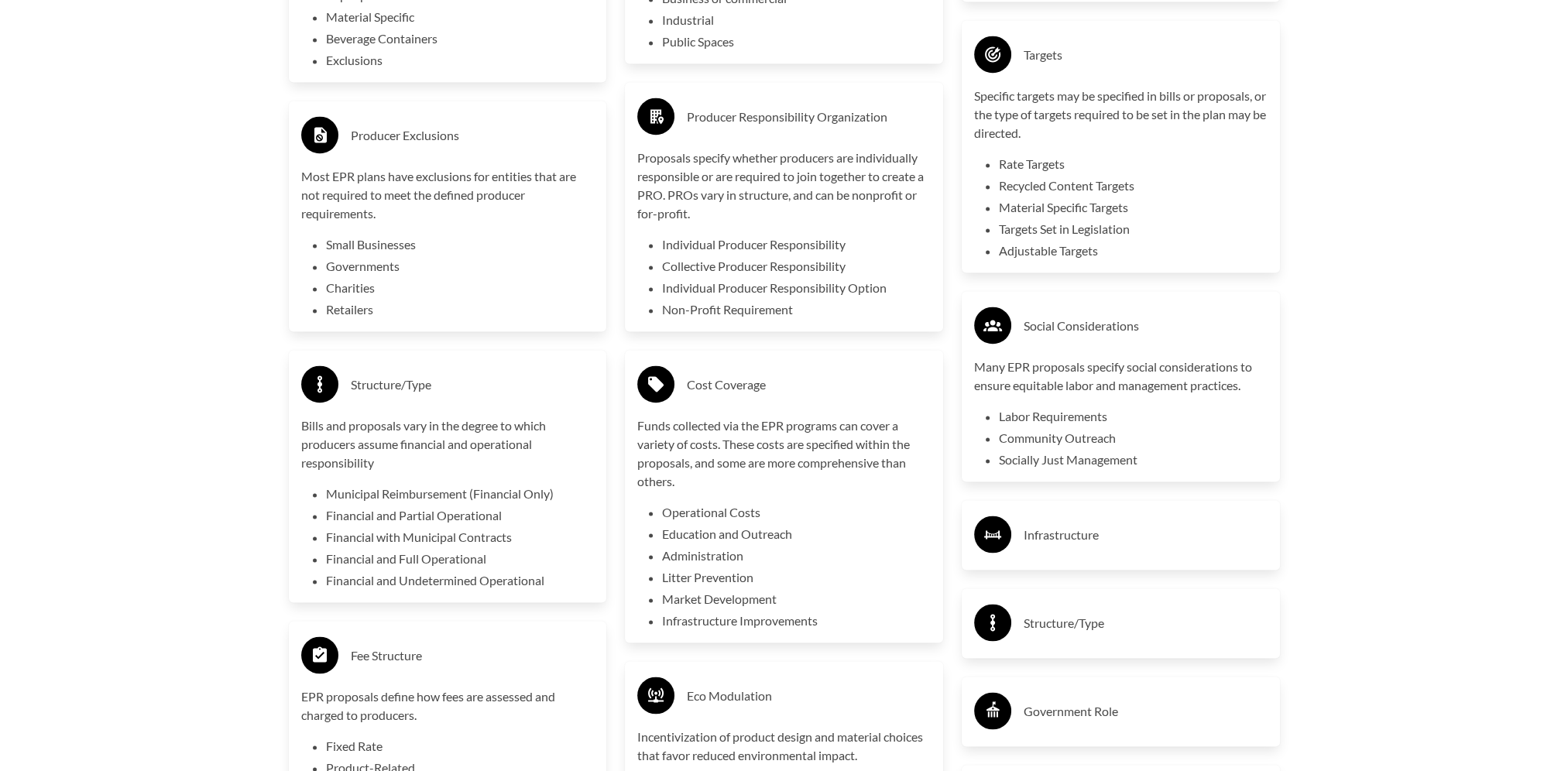
scroll to position [3108, 0]
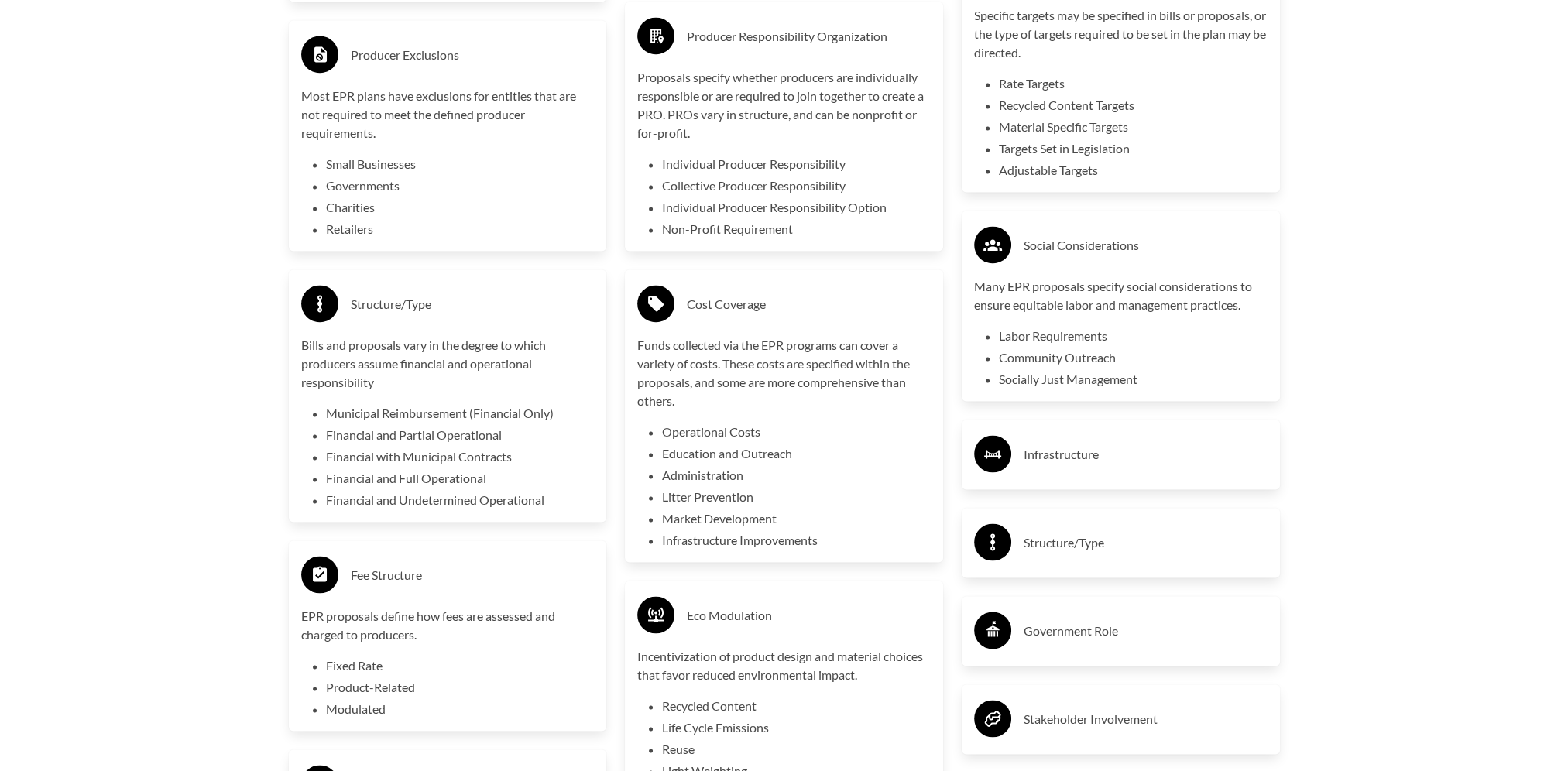
click at [1050, 460] on h3 "Infrastructure" at bounding box center [1145, 454] width 244 height 24
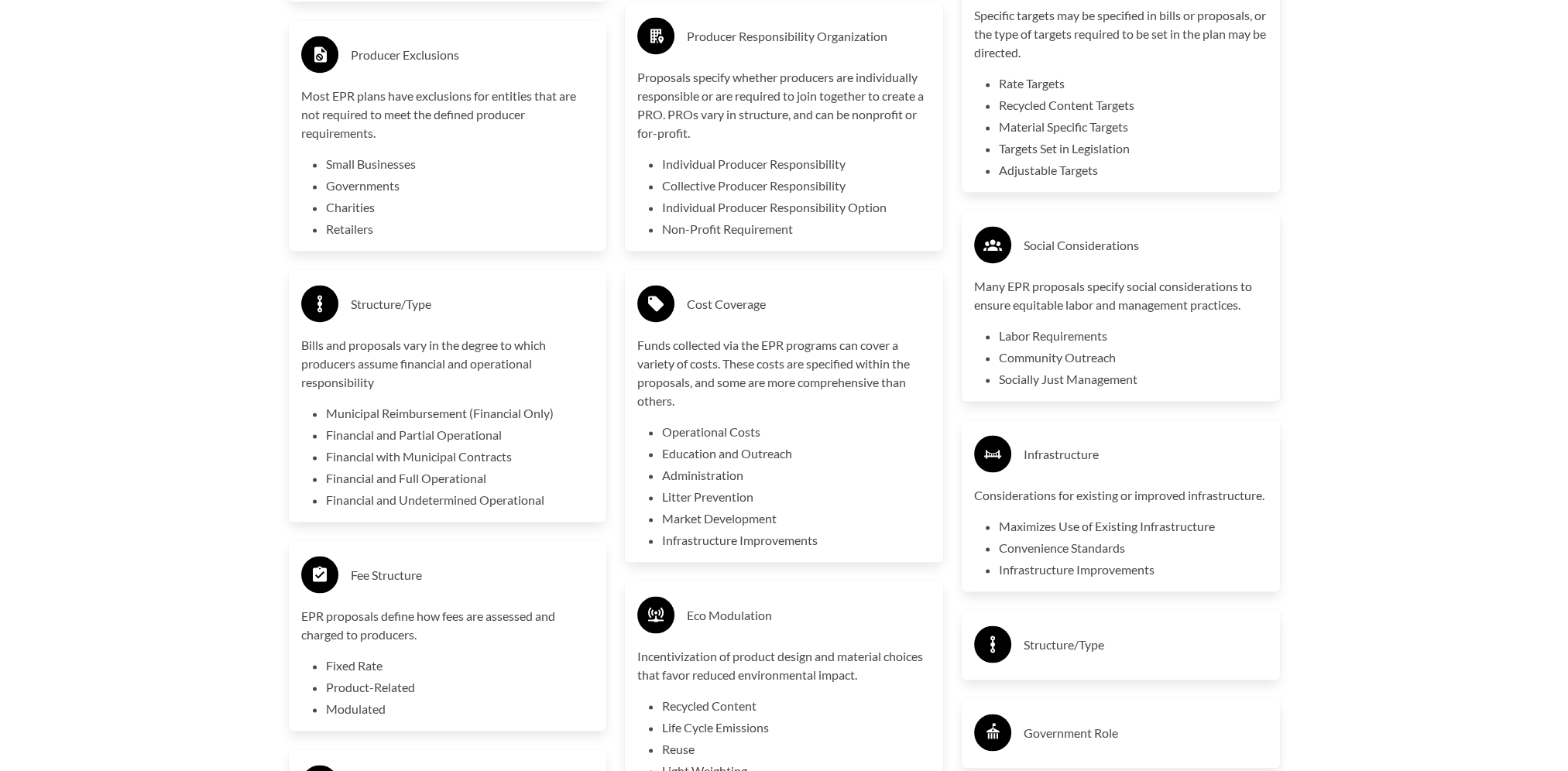
click at [1038, 653] on h3 "Structure/Type" at bounding box center [1145, 644] width 244 height 24
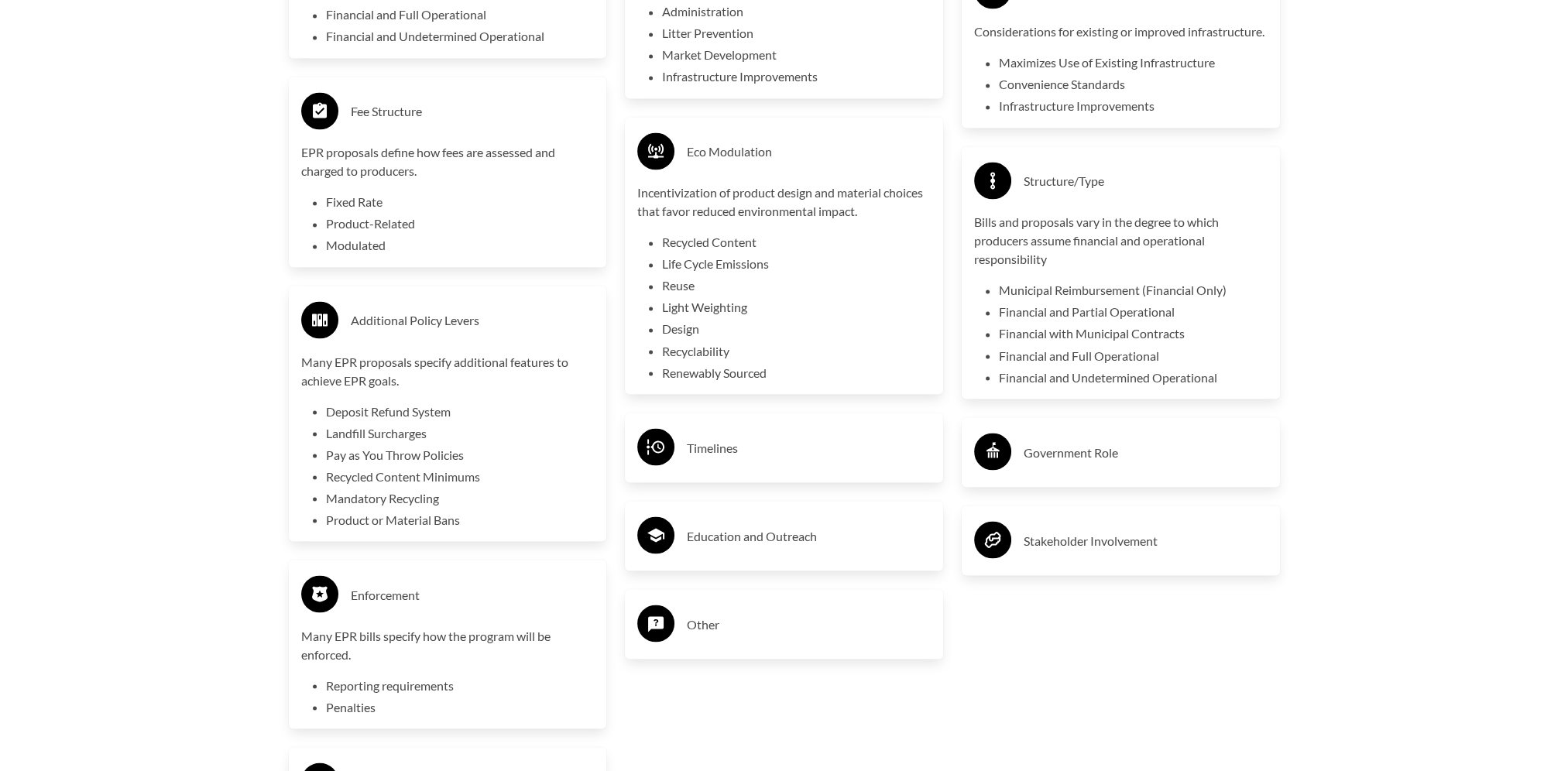
scroll to position [3572, 0]
click at [1046, 464] on h3 "Government Role" at bounding box center [1145, 450] width 244 height 24
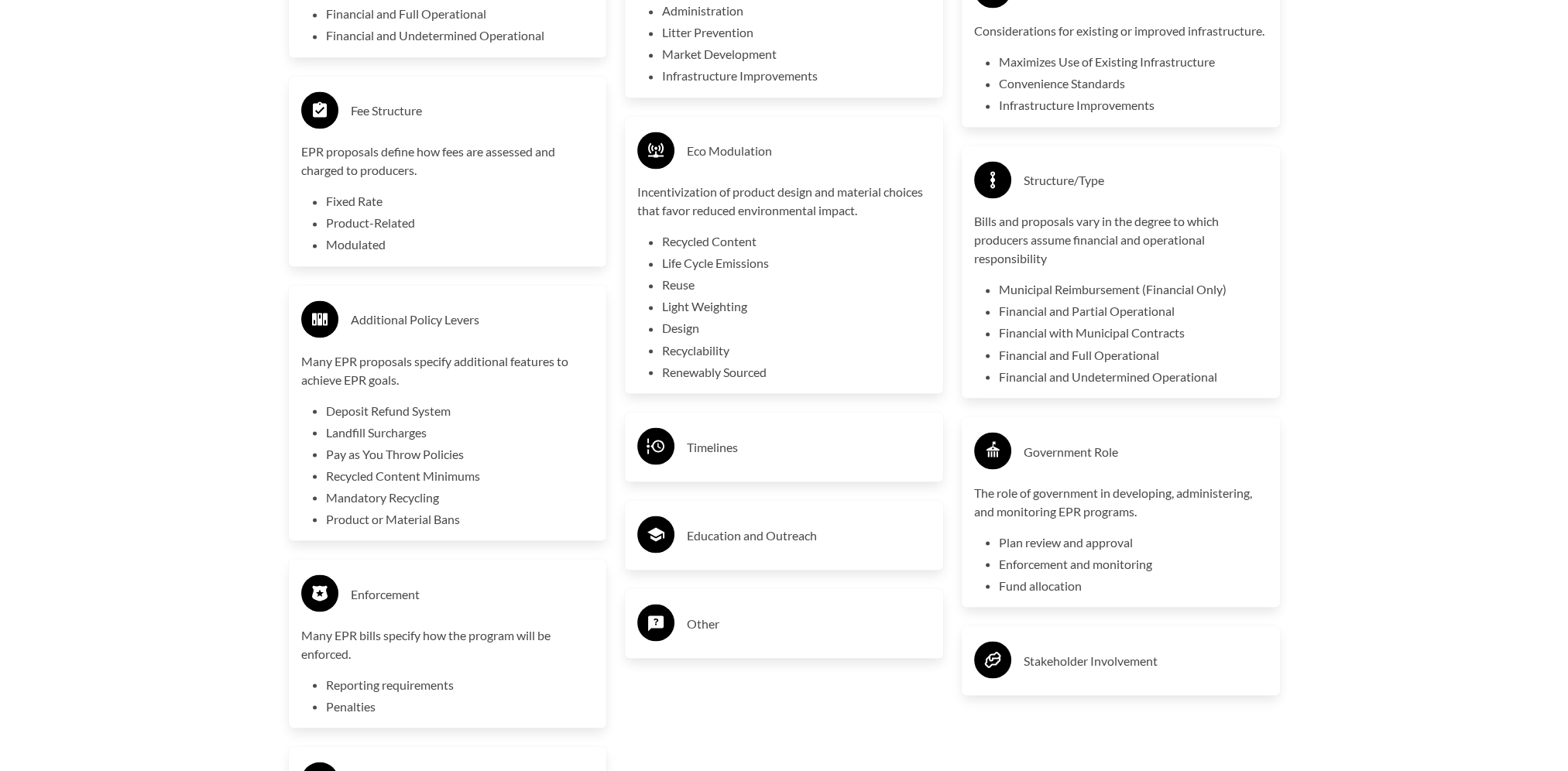
click at [1076, 673] on h3 "Stakeholder Involvement" at bounding box center [1145, 659] width 244 height 24
click at [702, 622] on h3 "Other" at bounding box center [808, 622] width 244 height 24
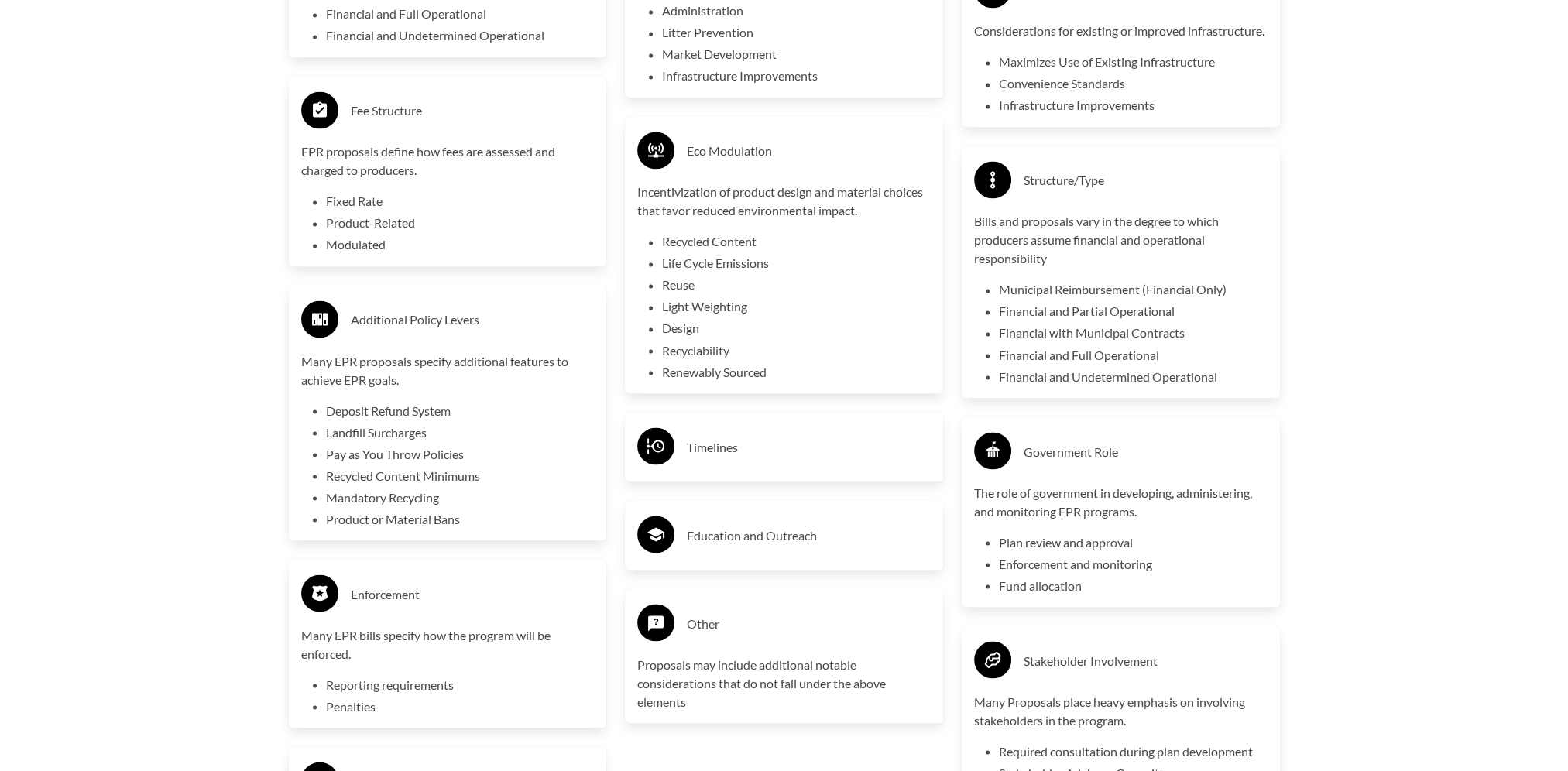
click at [722, 533] on h3 "Education and Outreach" at bounding box center [808, 534] width 244 height 24
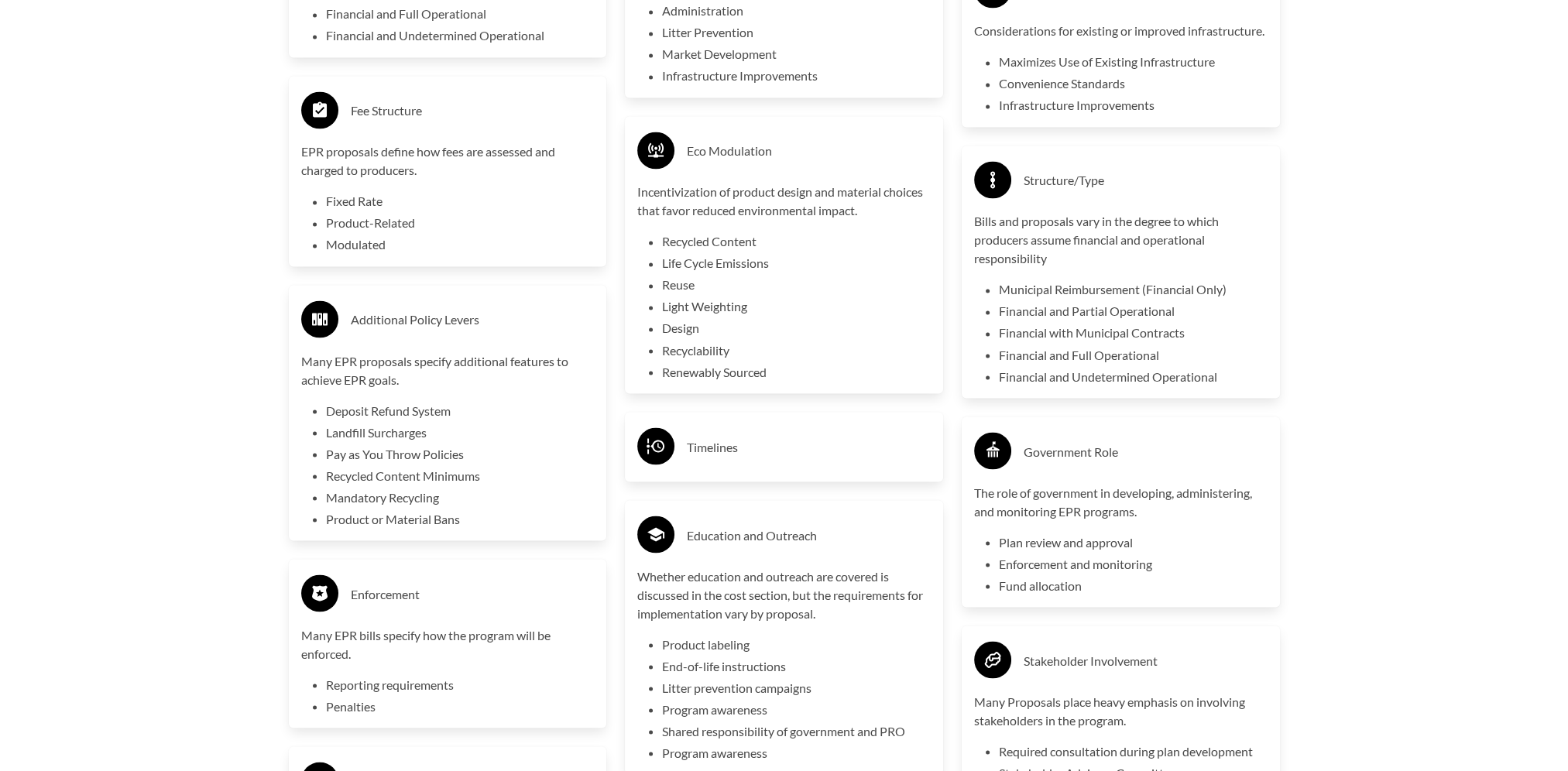
click at [712, 453] on h3 "Timelines" at bounding box center [808, 446] width 244 height 24
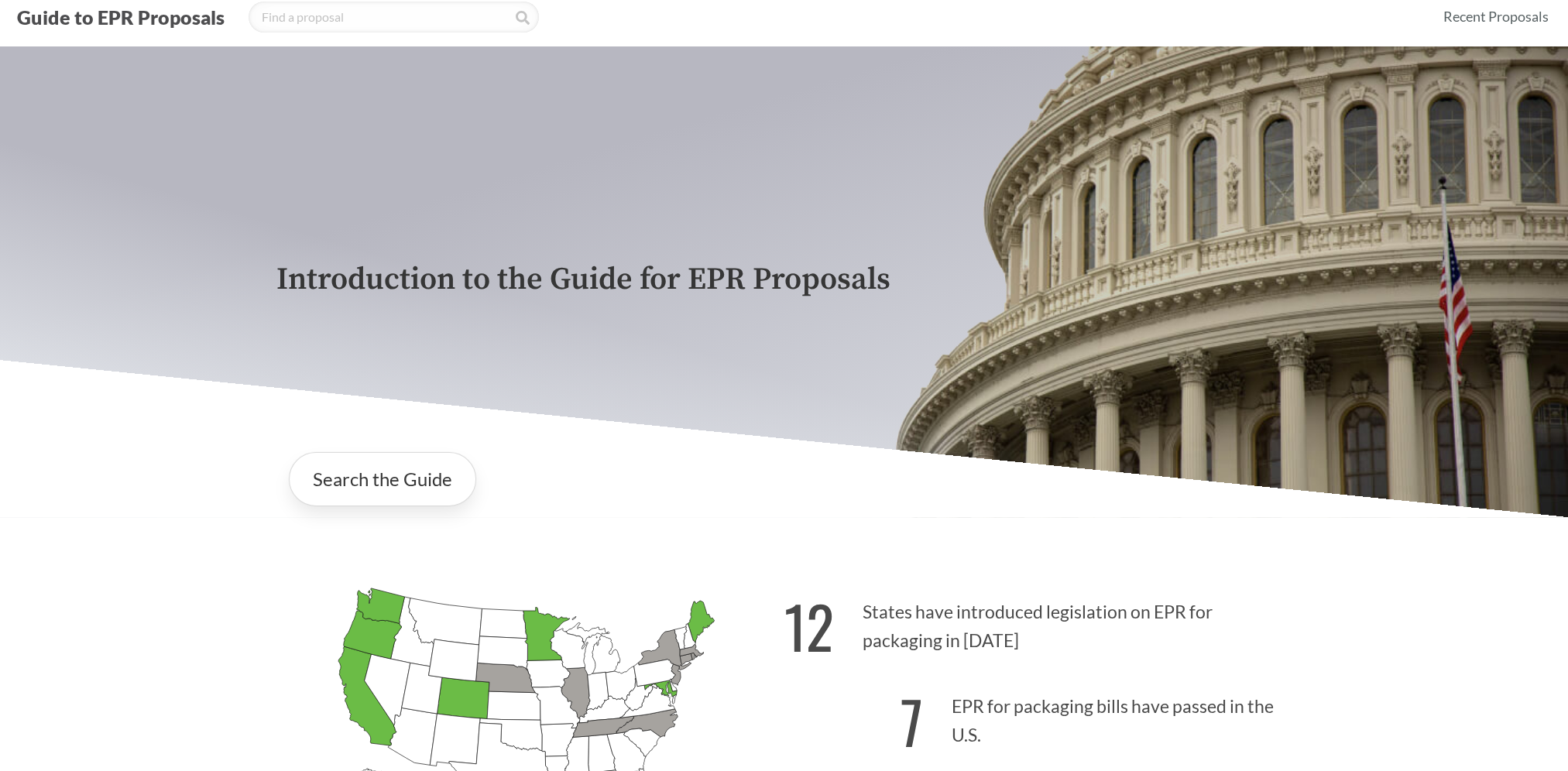
scroll to position [0, 0]
